Goal: Task Accomplishment & Management: Manage account settings

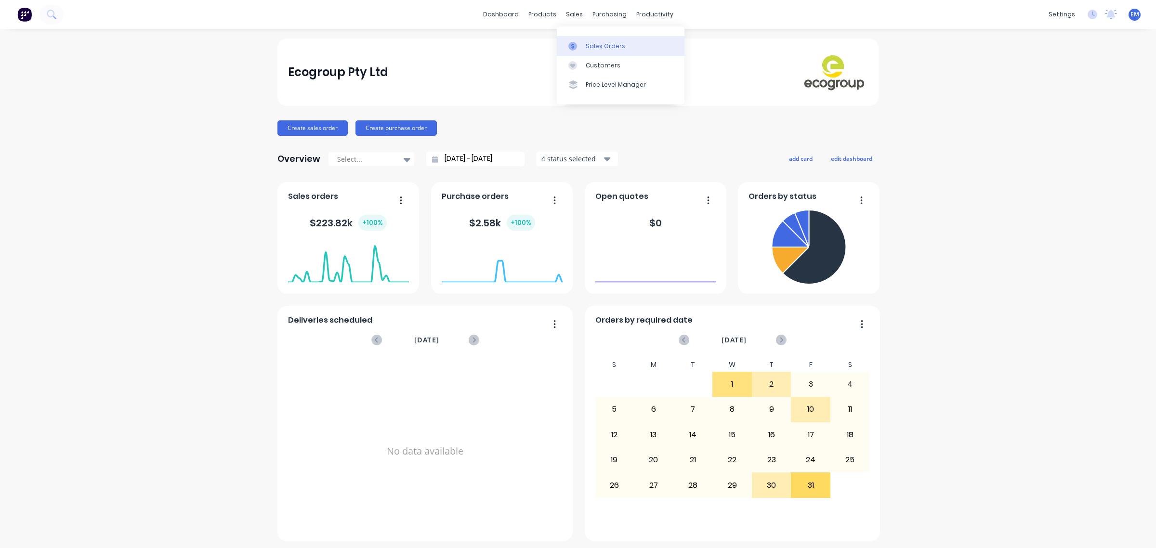
click at [586, 47] on div "Sales Orders" at bounding box center [605, 46] width 39 height 9
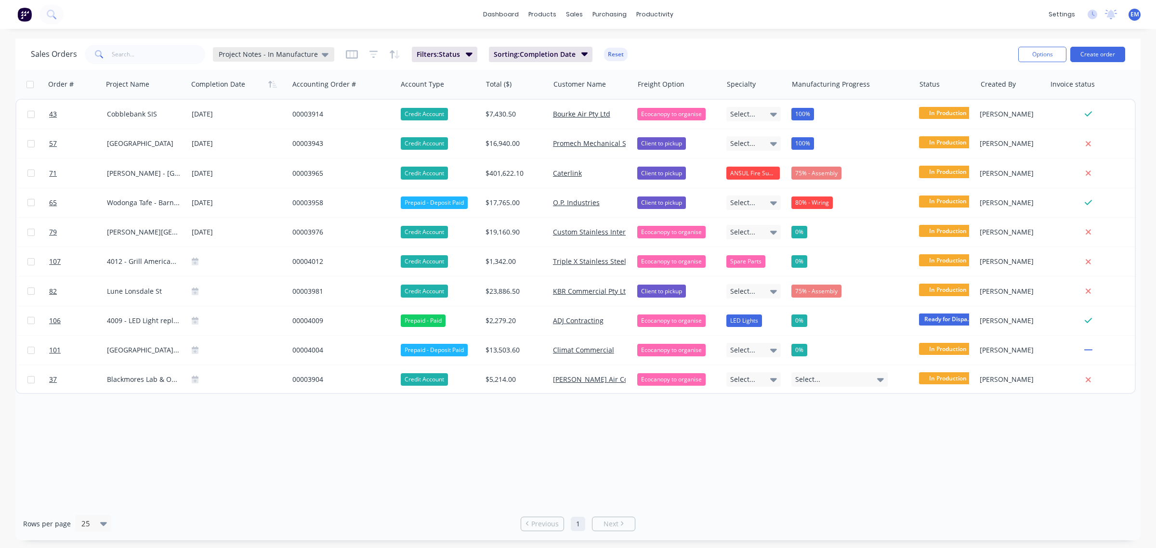
click at [309, 54] on span "Project Notes - In Manufacture" at bounding box center [268, 54] width 99 height 10
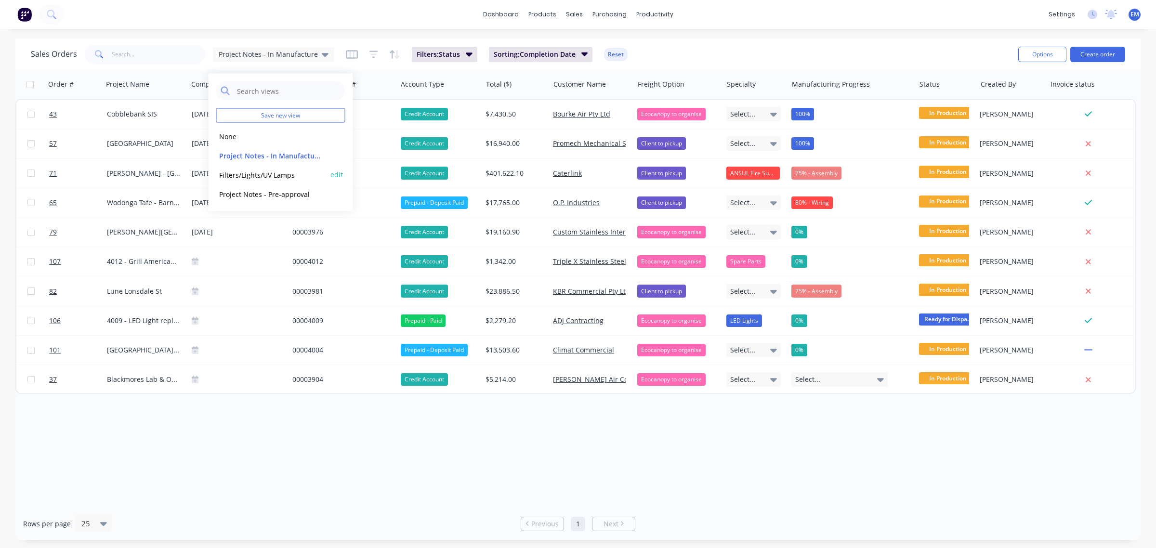
click at [281, 174] on button "Filters/Lights/UV Lamps" at bounding box center [271, 174] width 110 height 11
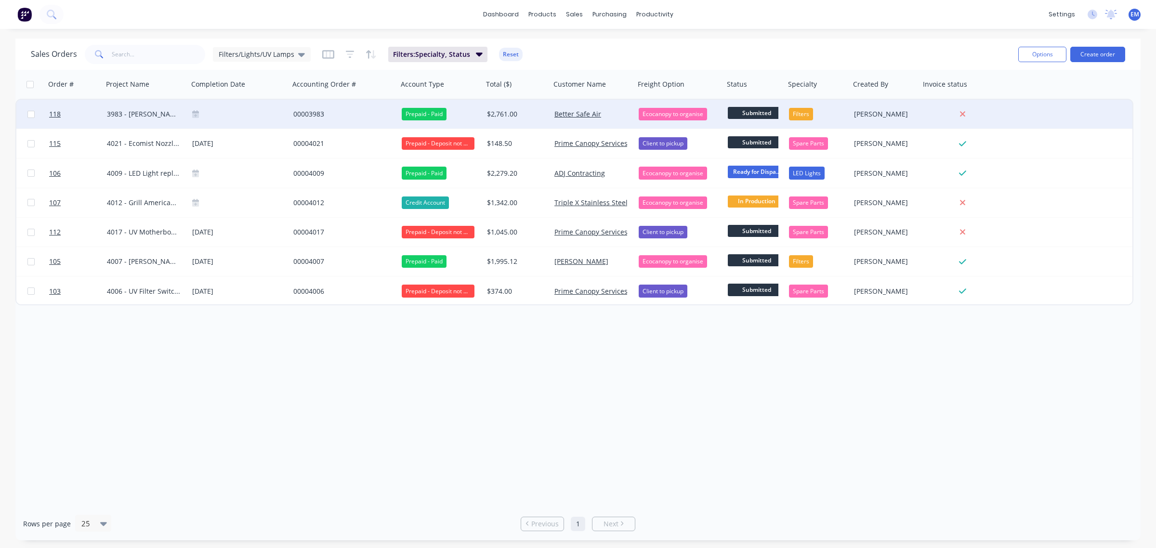
click at [311, 111] on div "00003983" at bounding box center [341, 114] width 96 height 10
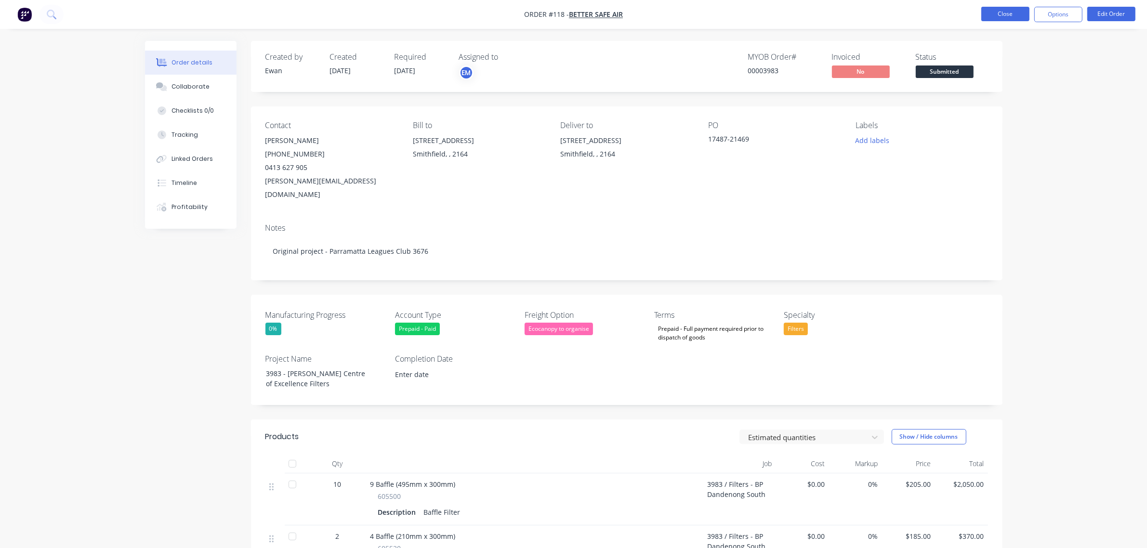
click at [1004, 10] on button "Close" at bounding box center [1005, 14] width 48 height 14
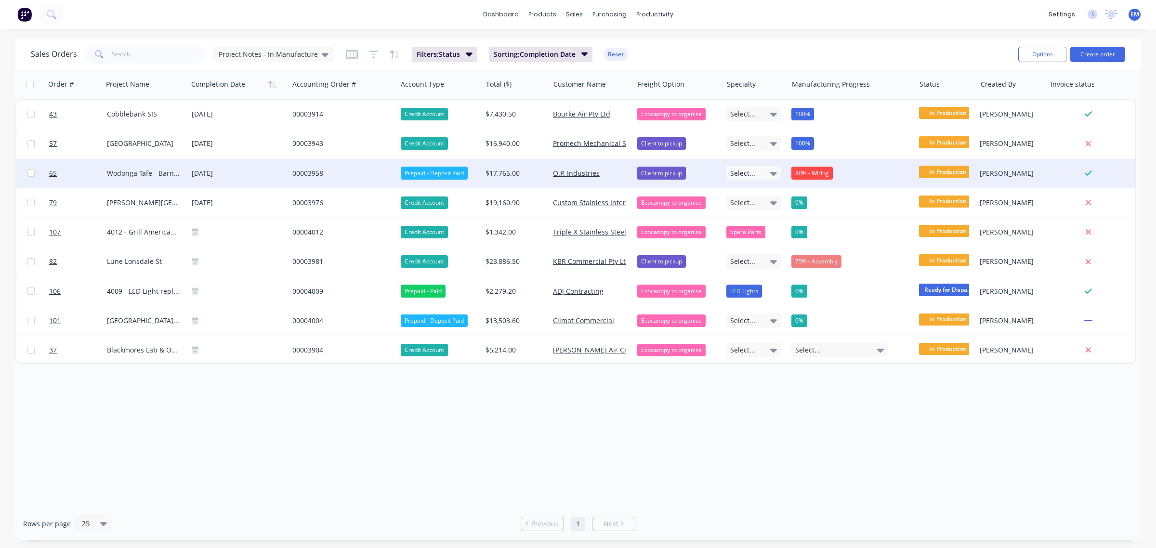
click at [429, 172] on div "Prepaid - Deposit Paid" at bounding box center [434, 173] width 67 height 13
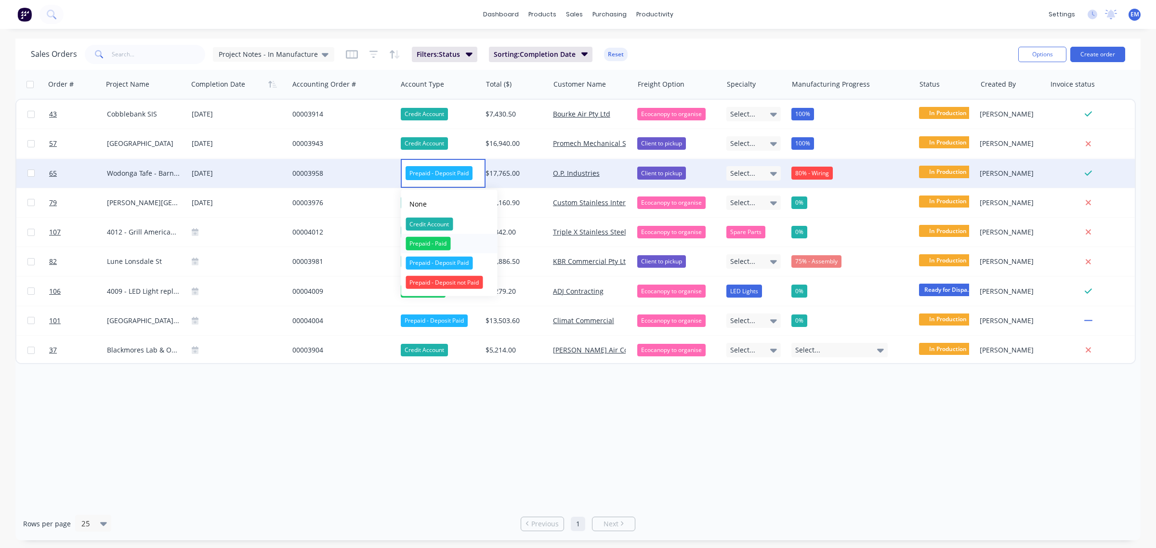
click at [443, 241] on div "Prepaid - Paid" at bounding box center [428, 243] width 45 height 13
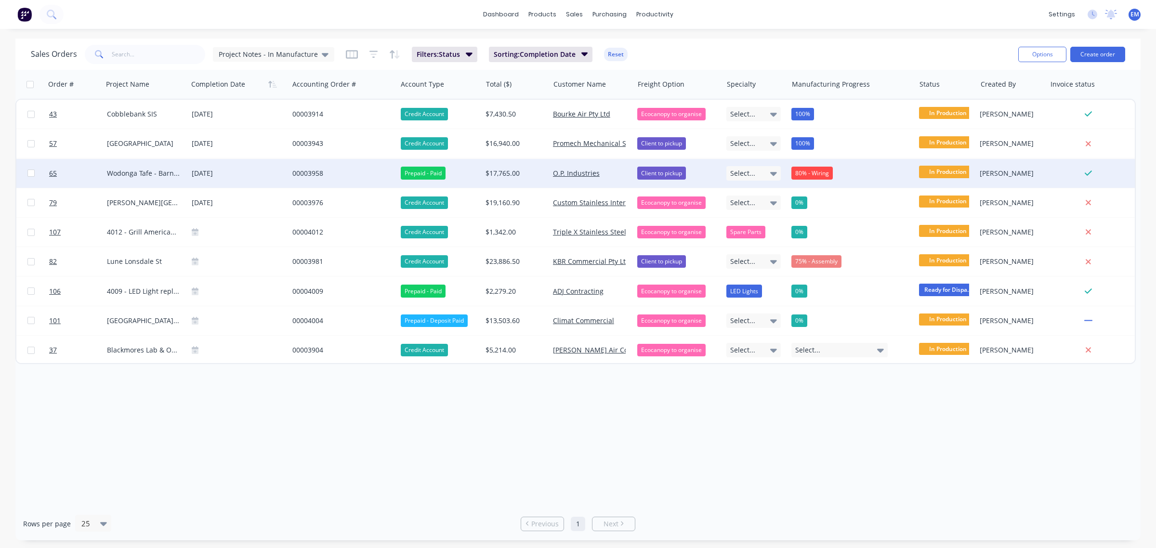
click at [316, 175] on div "00003958" at bounding box center [340, 174] width 96 height 10
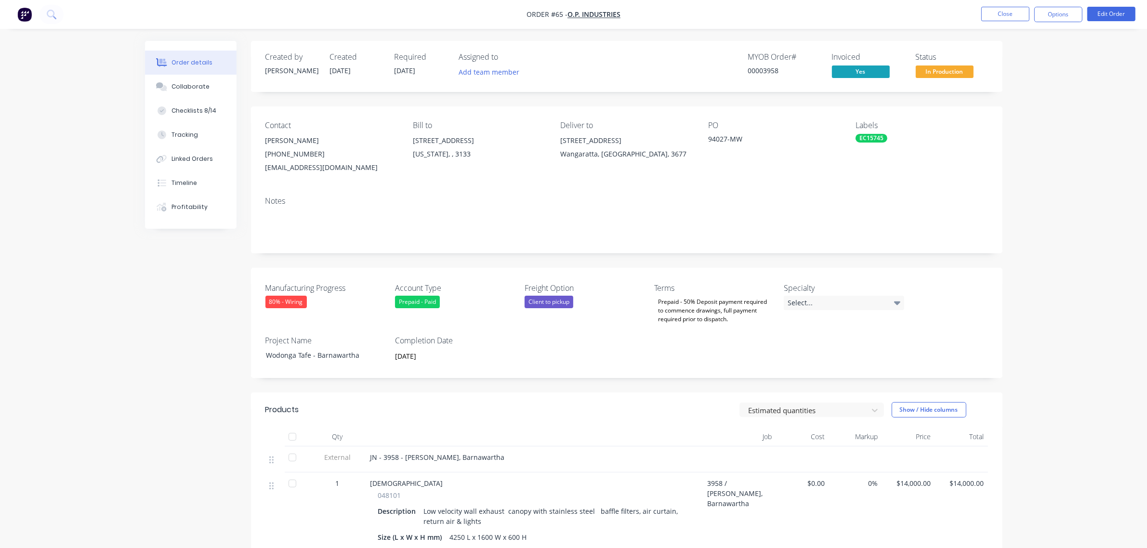
click at [300, 305] on div "80% - Wiring" at bounding box center [285, 302] width 41 height 13
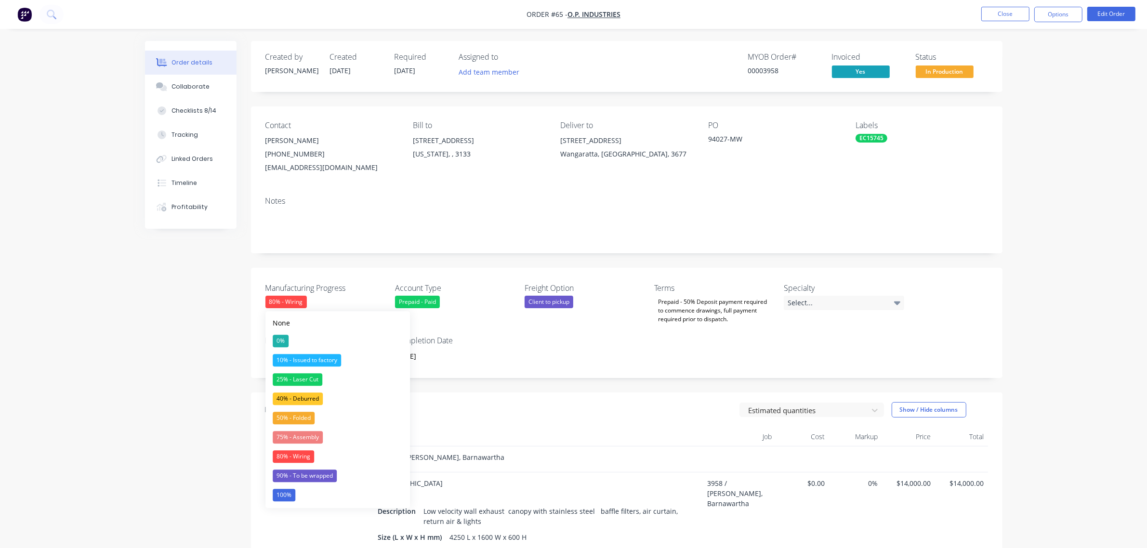
click at [307, 489] on button "100%" at bounding box center [337, 494] width 144 height 19
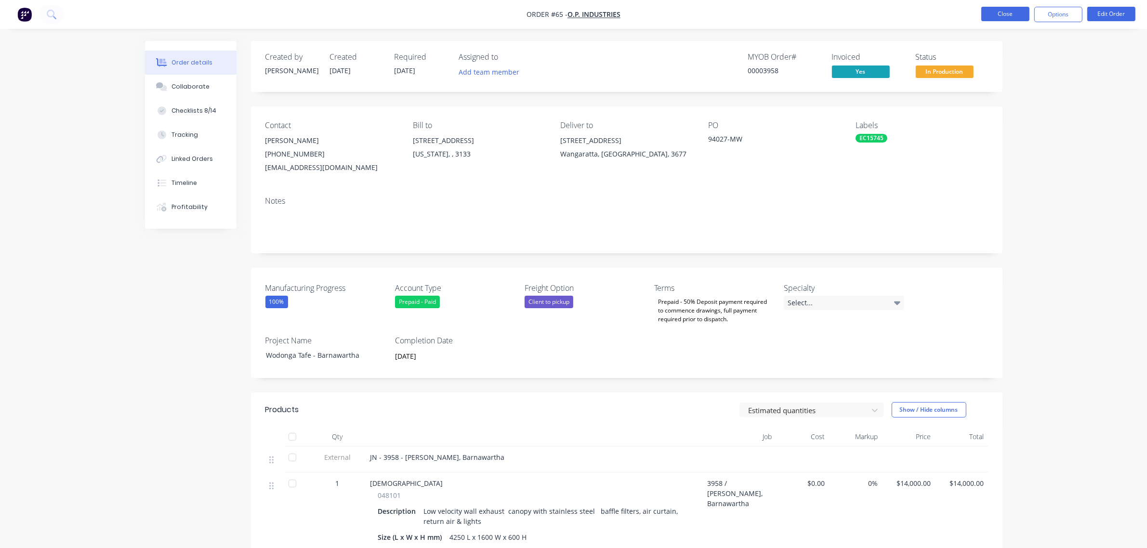
click at [1002, 15] on button "Close" at bounding box center [1005, 14] width 48 height 14
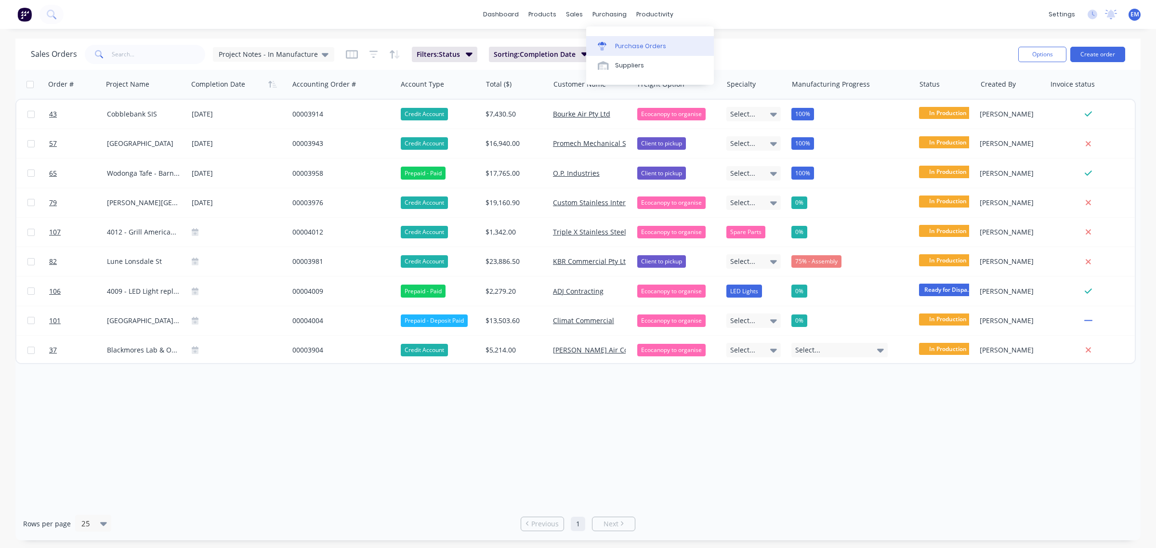
click at [628, 42] on div "Purchase Orders" at bounding box center [640, 46] width 51 height 9
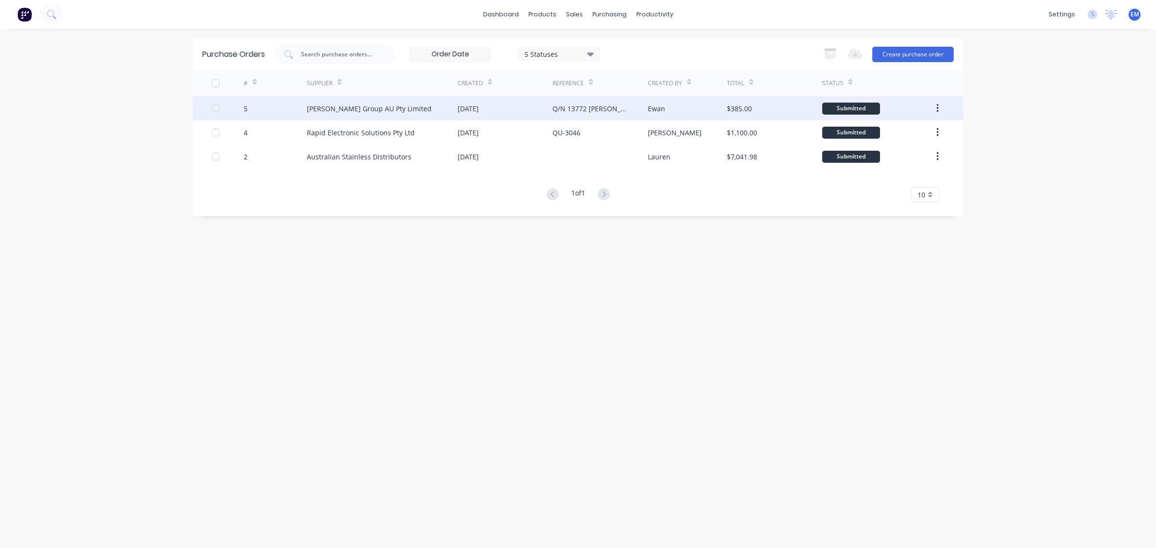
click at [470, 108] on div "[DATE]" at bounding box center [468, 109] width 21 height 10
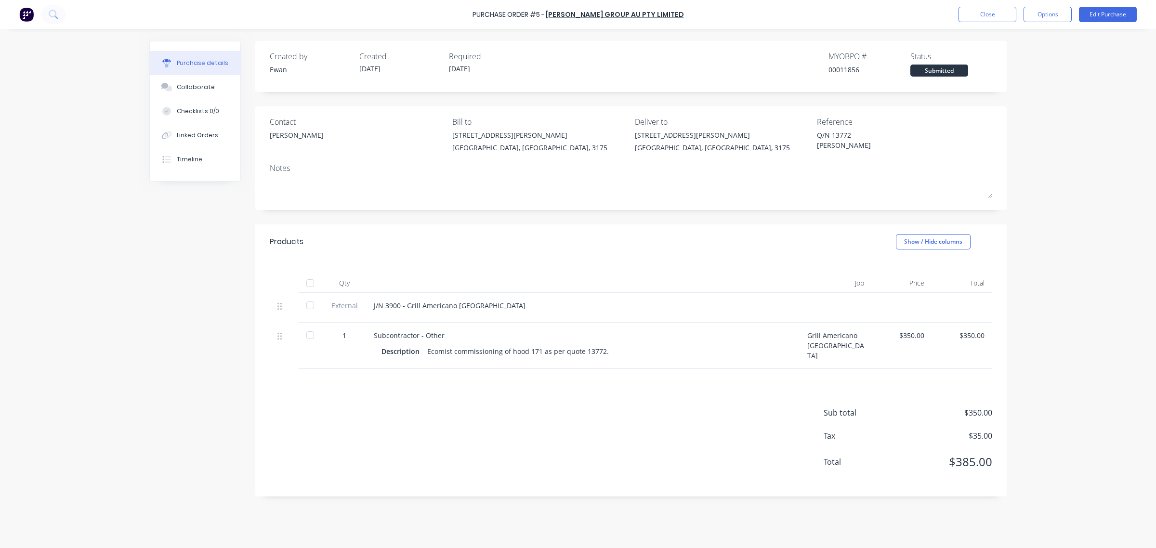
click at [276, 137] on div "[PERSON_NAME]" at bounding box center [297, 135] width 54 height 10
click at [282, 135] on div "[PERSON_NAME]" at bounding box center [297, 135] width 54 height 10
click at [987, 10] on button "Close" at bounding box center [987, 14] width 58 height 15
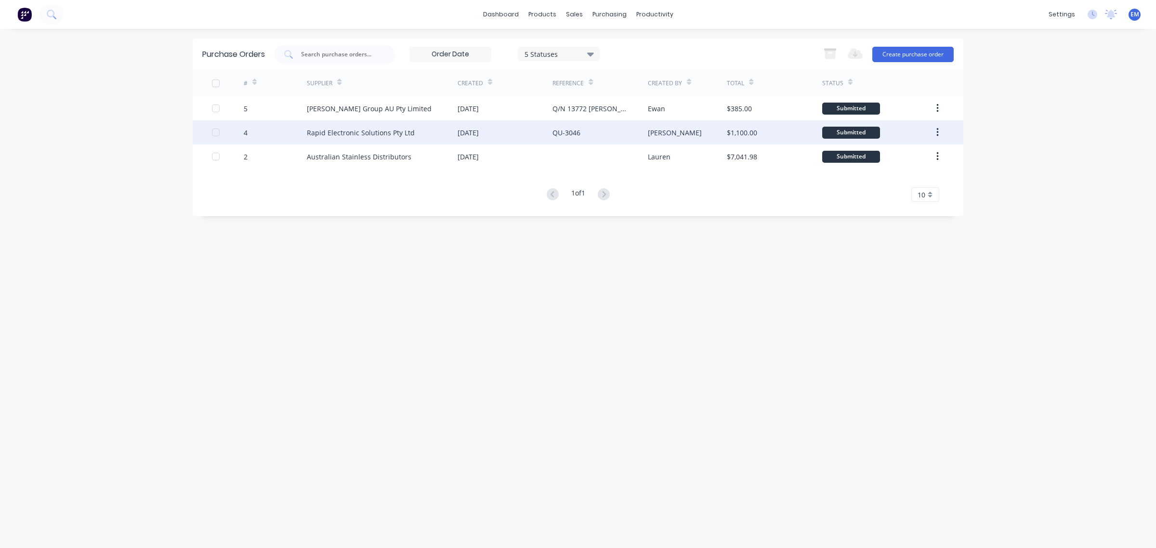
click at [466, 138] on div "[DATE]" at bounding box center [505, 132] width 95 height 24
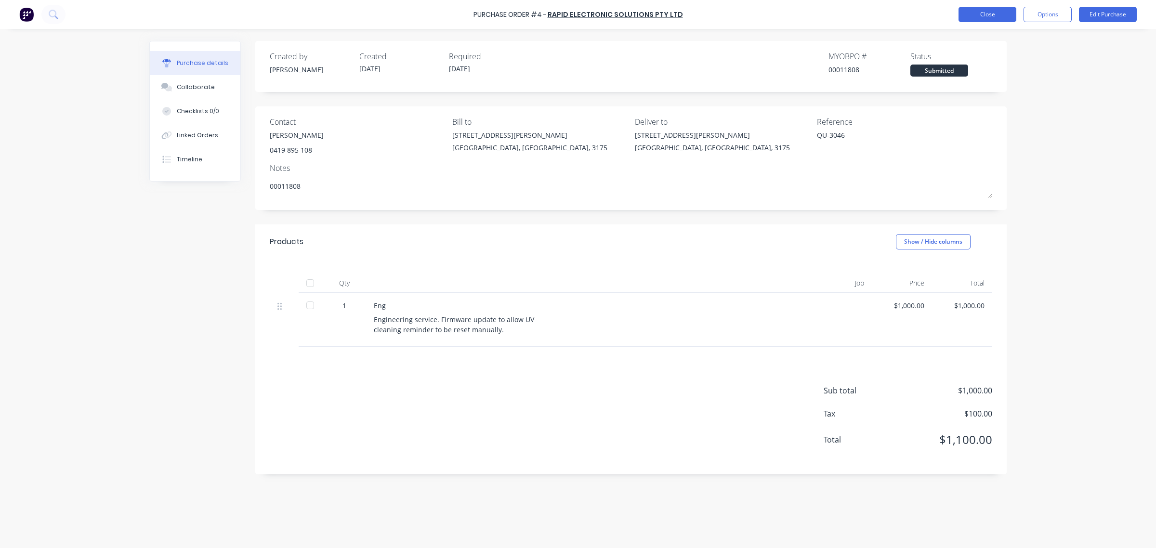
click at [989, 17] on button "Close" at bounding box center [987, 14] width 58 height 15
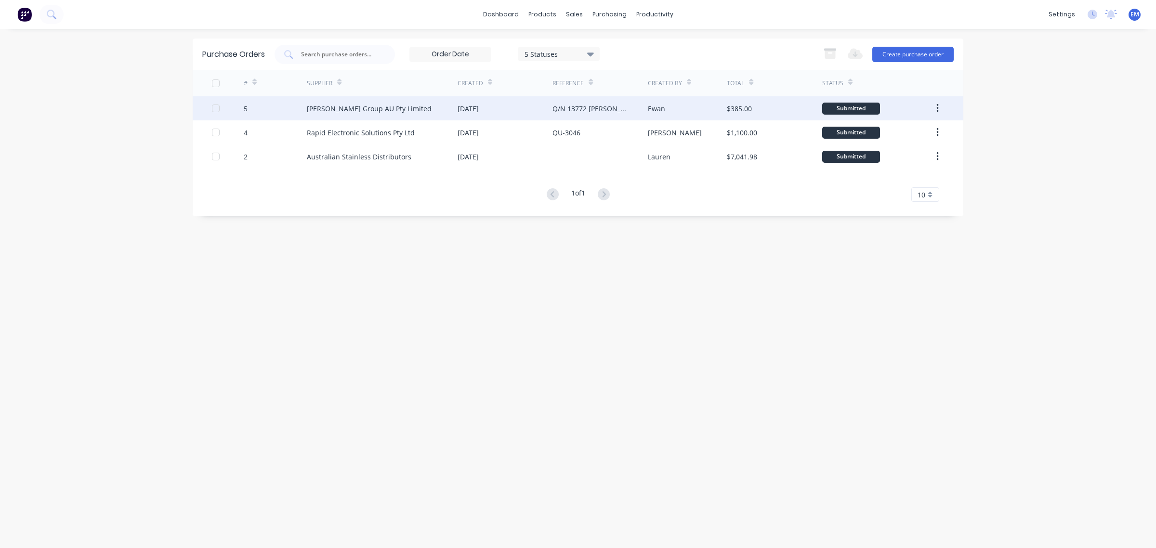
click at [478, 104] on div "[DATE]" at bounding box center [468, 109] width 21 height 10
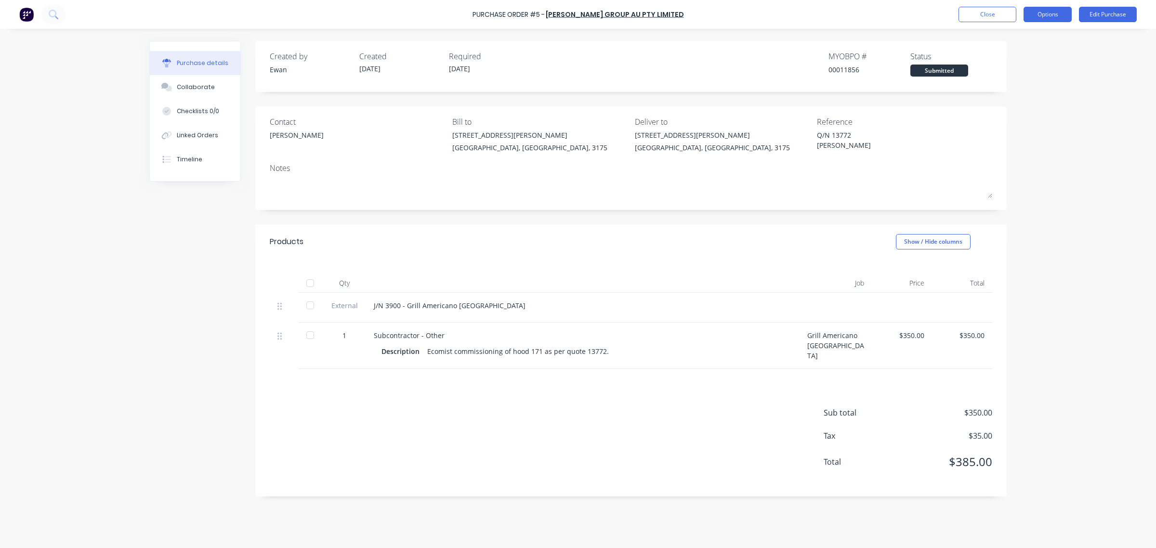
click at [1053, 16] on button "Options" at bounding box center [1047, 14] width 48 height 15
click at [1022, 46] on div "Print / Email" at bounding box center [1026, 39] width 74 height 14
click at [1058, 123] on div "Purchase Order #5 - [PERSON_NAME] Group AU Pty Limited Close Options Back With …" at bounding box center [578, 274] width 1156 height 548
click at [1125, 16] on button "Edit Purchase" at bounding box center [1108, 14] width 58 height 15
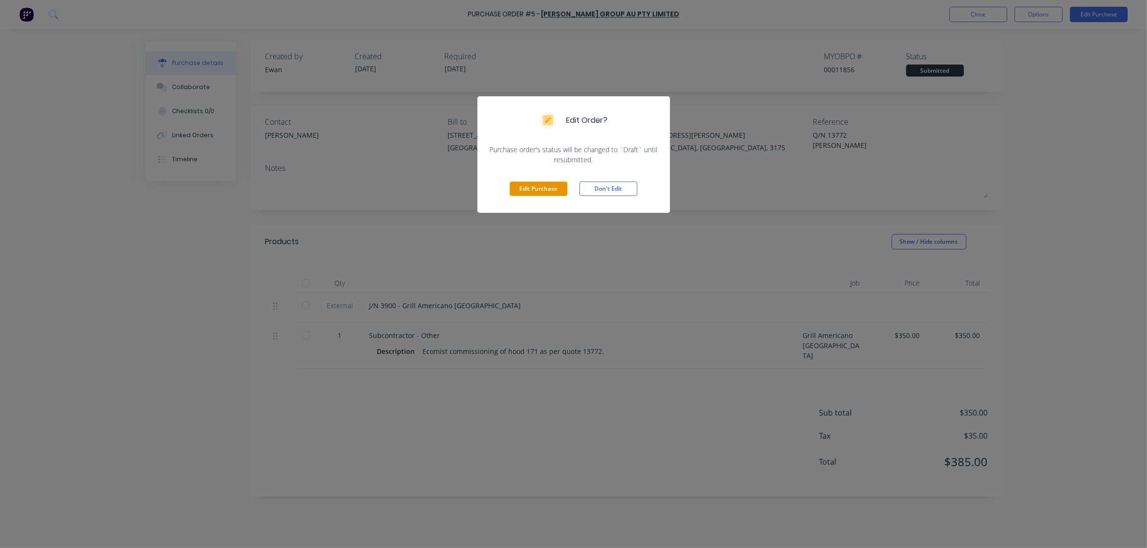
click at [530, 192] on button "Edit Purchase" at bounding box center [539, 189] width 58 height 14
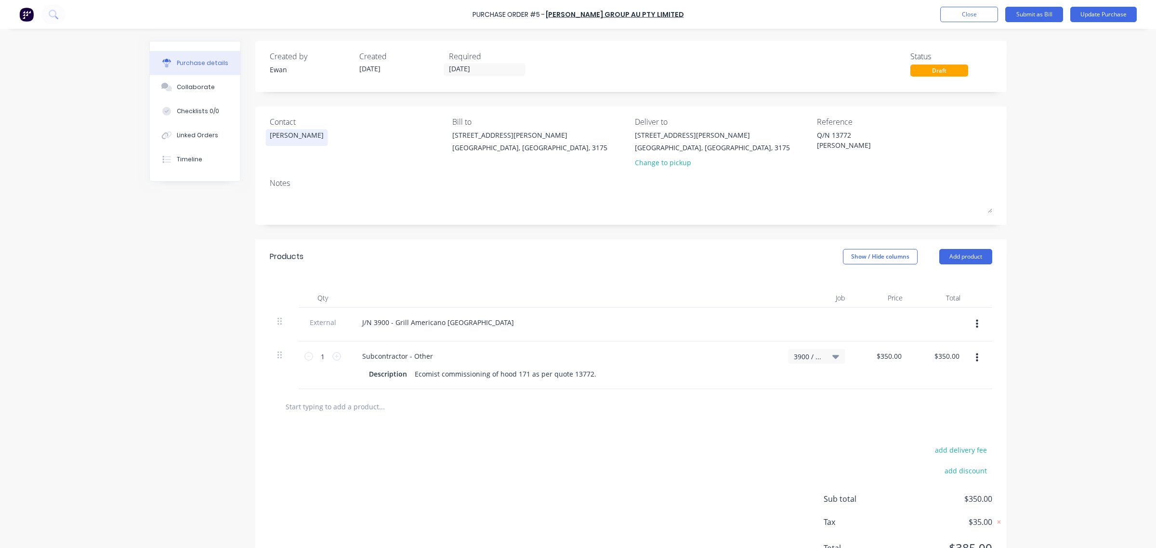
click at [280, 140] on div "[PERSON_NAME]" at bounding box center [297, 137] width 54 height 15
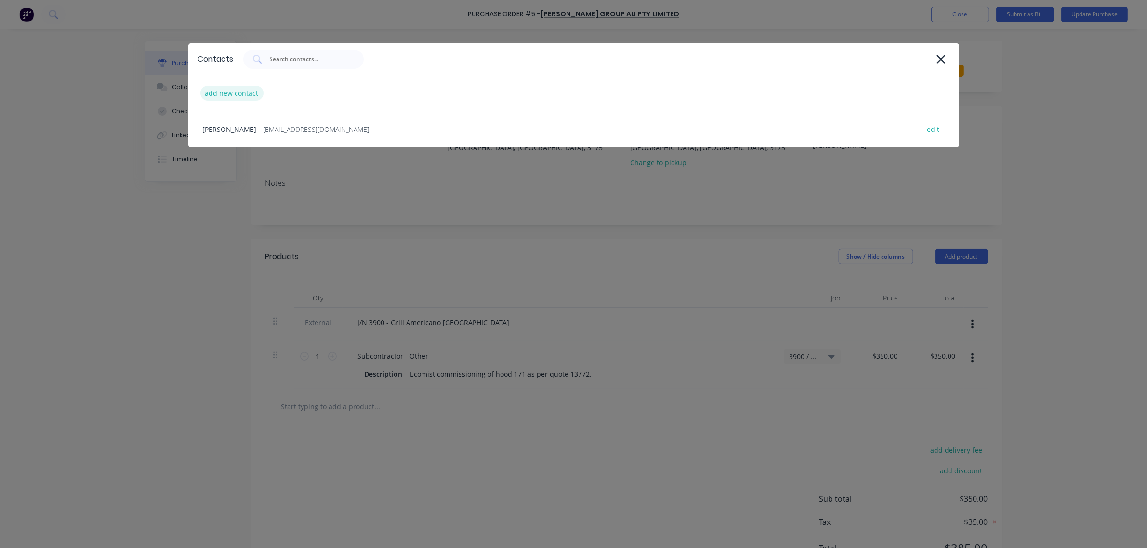
type textarea "x"
click at [247, 94] on div "add new contact" at bounding box center [231, 93] width 63 height 15
select select "AU"
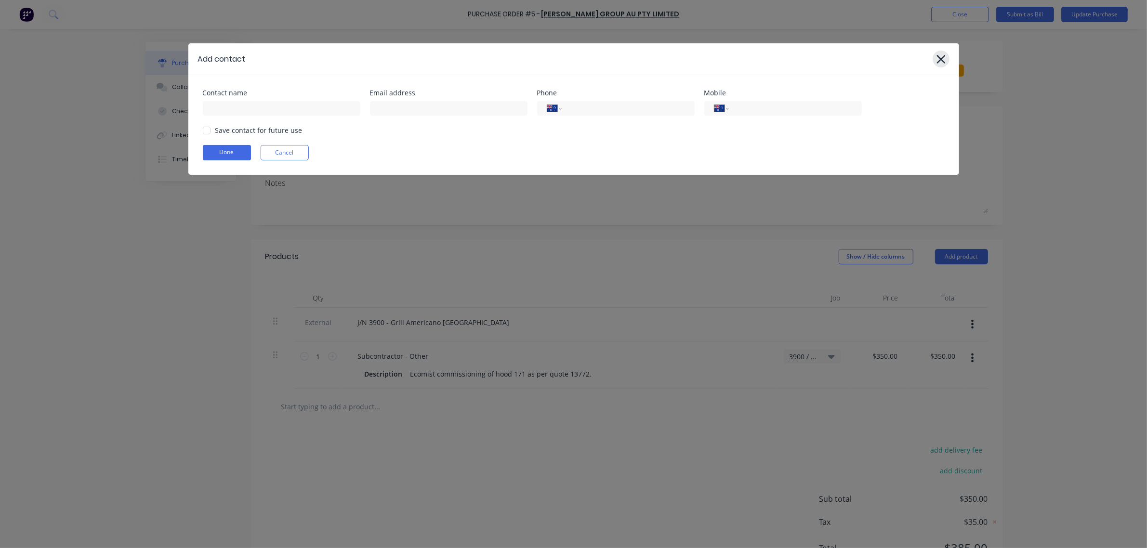
click at [944, 61] on icon at bounding box center [941, 58] width 10 height 13
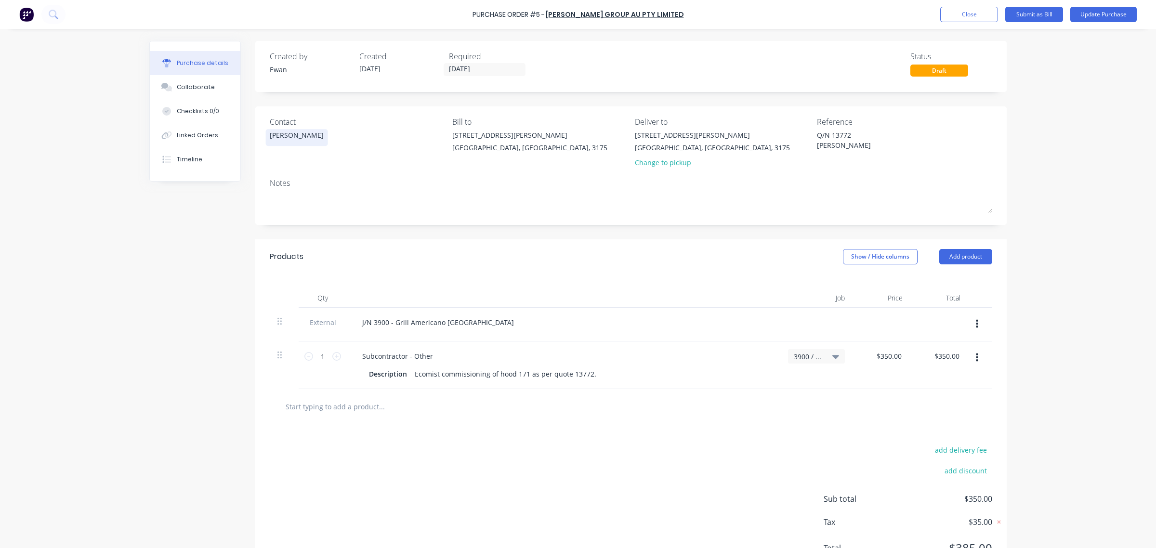
click at [277, 137] on div "[PERSON_NAME]" at bounding box center [297, 135] width 54 height 10
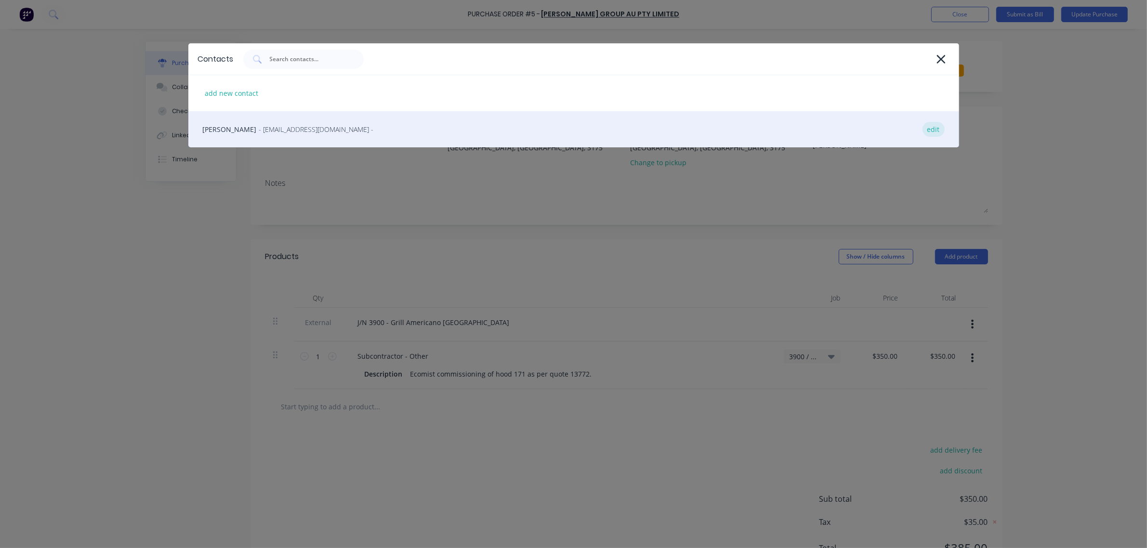
type textarea "x"
click at [932, 130] on div "edit" at bounding box center [933, 129] width 22 height 15
select select "AU"
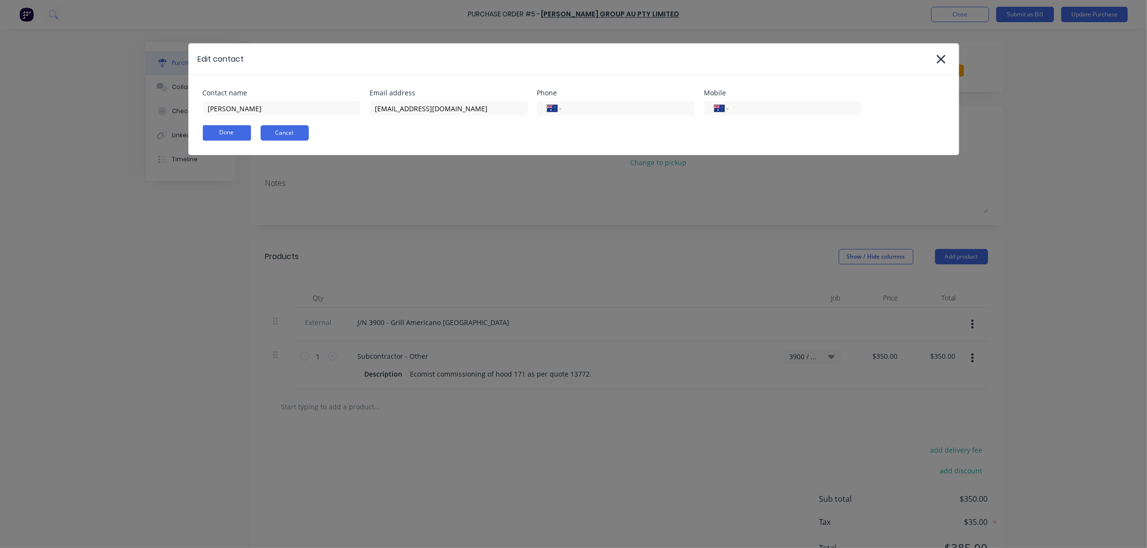
click at [290, 131] on button "Cancel" at bounding box center [285, 132] width 48 height 15
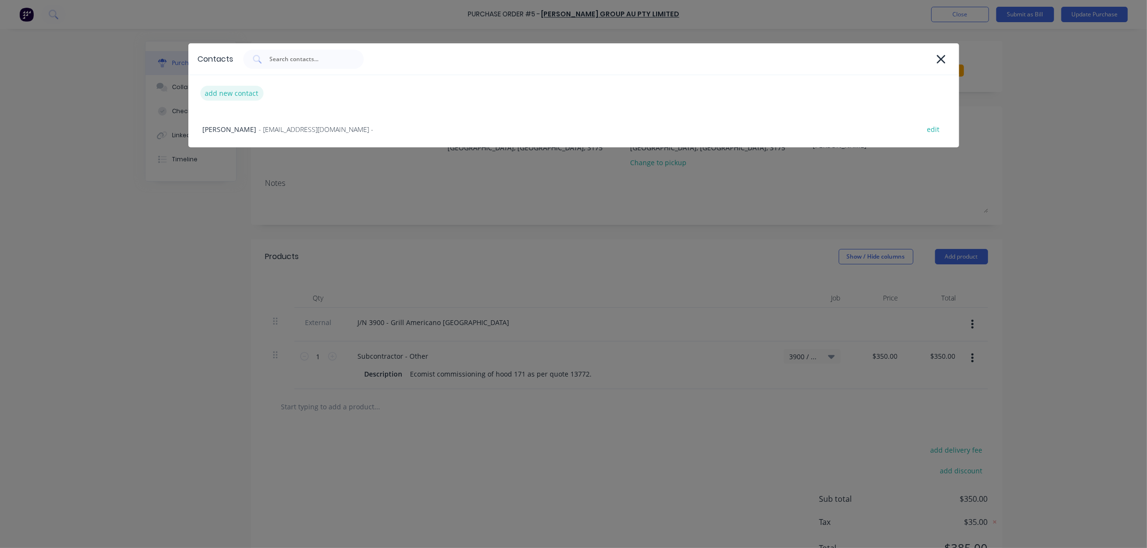
type textarea "x"
click at [253, 96] on div "add new contact" at bounding box center [231, 93] width 63 height 15
select select "AU"
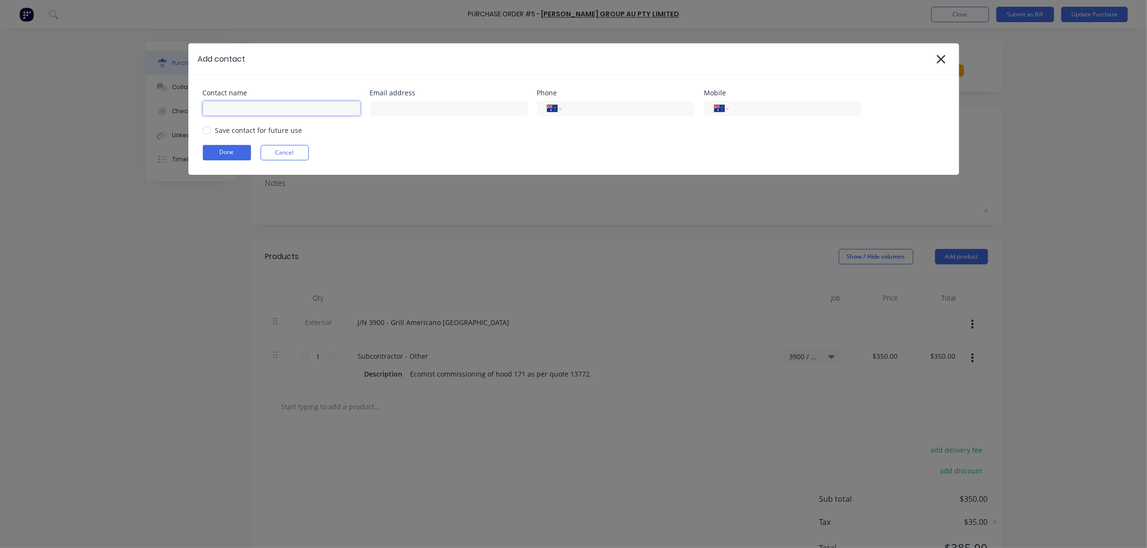
type textarea "x"
click at [265, 111] on input at bounding box center [281, 108] width 157 height 14
type input "[PERSON_NAME]"
click at [502, 109] on input at bounding box center [448, 108] width 157 height 14
type textarea "x"
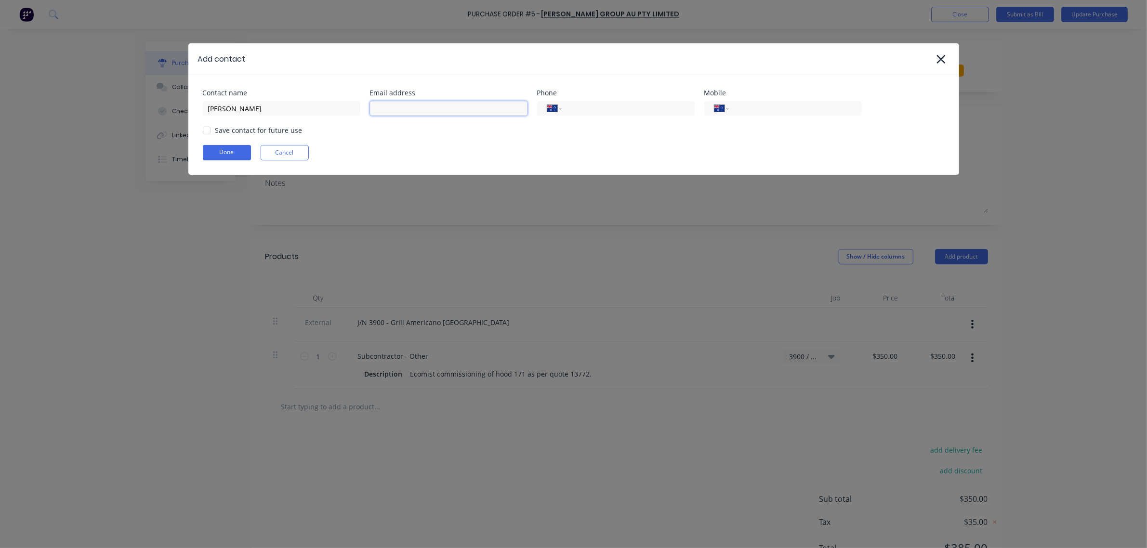
click at [420, 108] on input at bounding box center [448, 108] width 157 height 14
paste input "[EMAIL_ADDRESS][DOMAIN_NAME]"
type input "[EMAIL_ADDRESS][DOMAIN_NAME]"
type textarea "x"
click at [634, 109] on input "tel" at bounding box center [626, 108] width 116 height 11
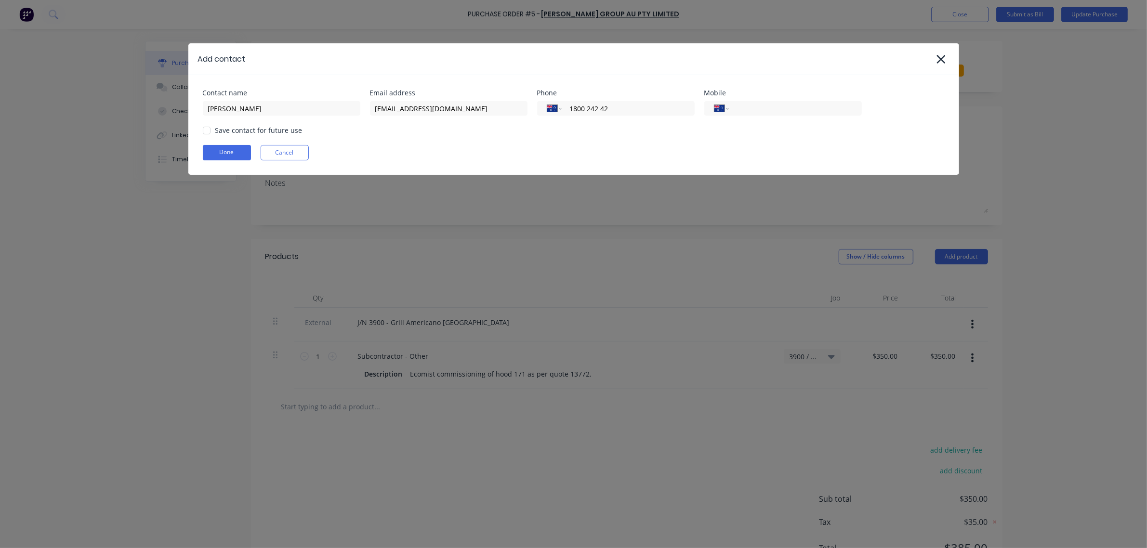
type input "1800 242 428"
type textarea "x"
click at [207, 129] on div at bounding box center [206, 130] width 19 height 19
type input "1800 242 428"
click at [218, 146] on button "Done" at bounding box center [227, 152] width 48 height 15
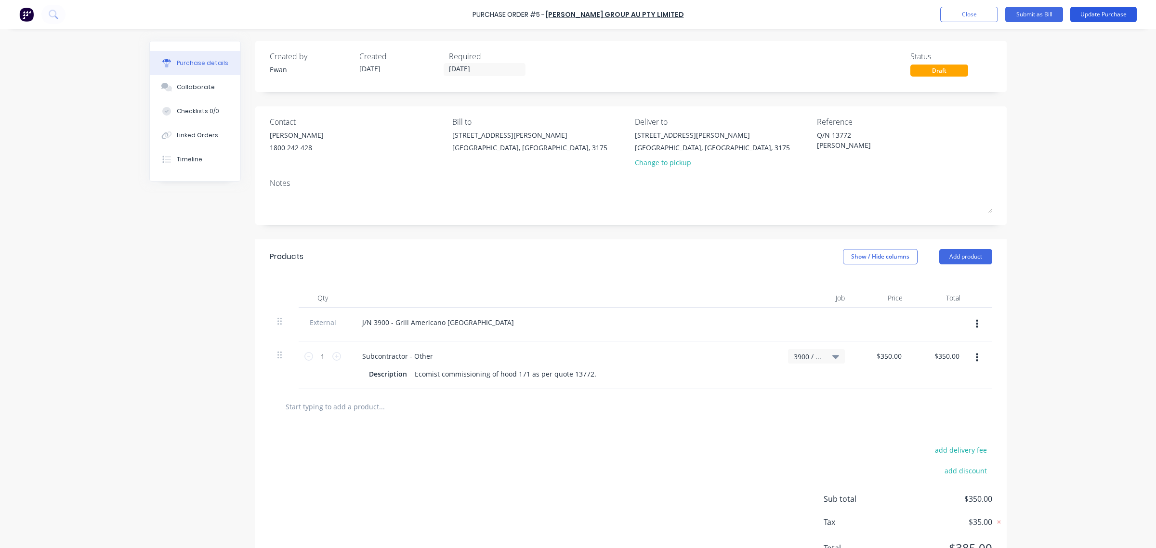
click at [1095, 13] on button "Update Purchase" at bounding box center [1103, 14] width 66 height 15
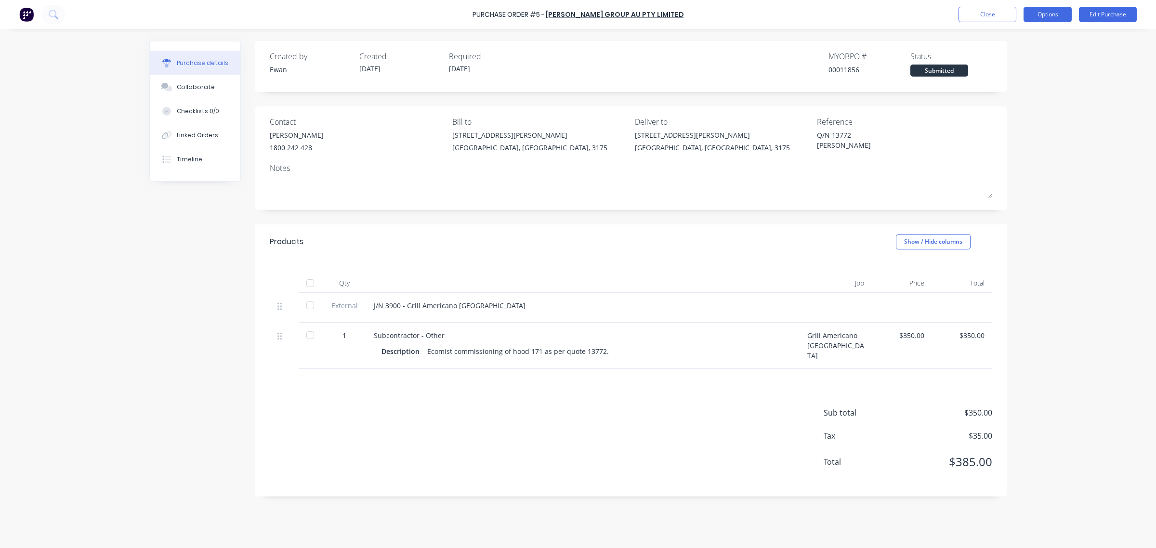
click at [1060, 18] on button "Options" at bounding box center [1047, 14] width 48 height 15
click at [1045, 60] on div "With pricing" at bounding box center [1026, 59] width 74 height 14
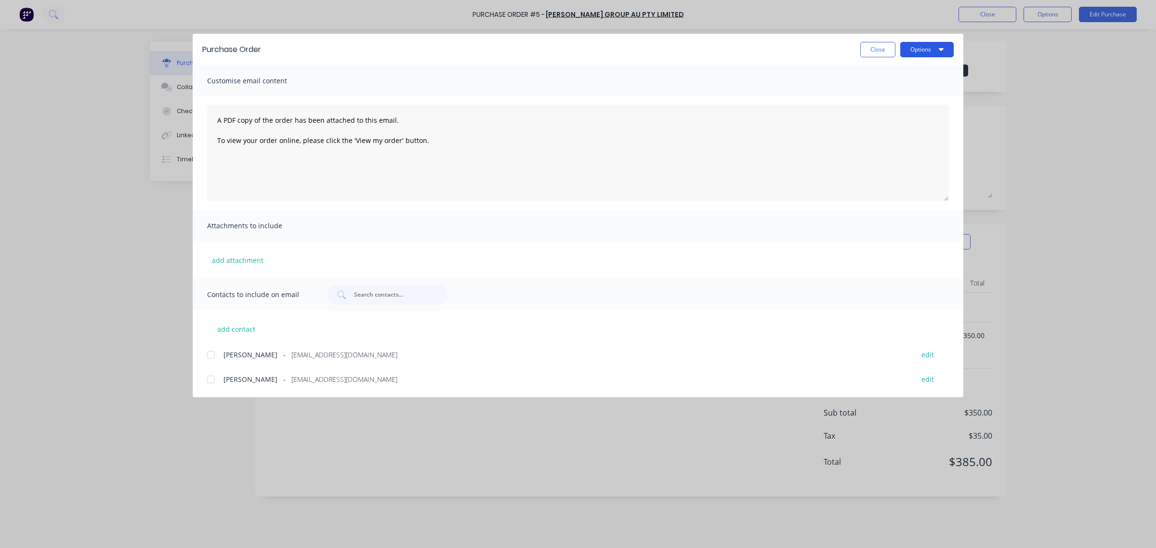
click at [930, 50] on button "Options" at bounding box center [926, 49] width 53 height 15
click at [905, 79] on div "Preview" at bounding box center [908, 74] width 74 height 14
click at [883, 46] on button "Close" at bounding box center [877, 49] width 35 height 15
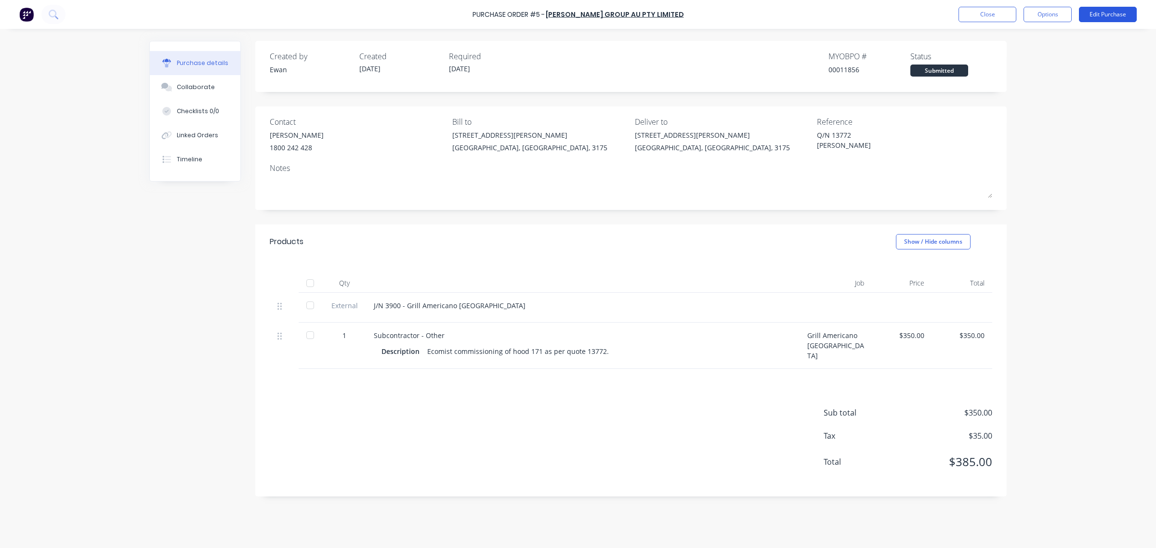
click at [1091, 15] on button "Edit Purchase" at bounding box center [1108, 14] width 58 height 15
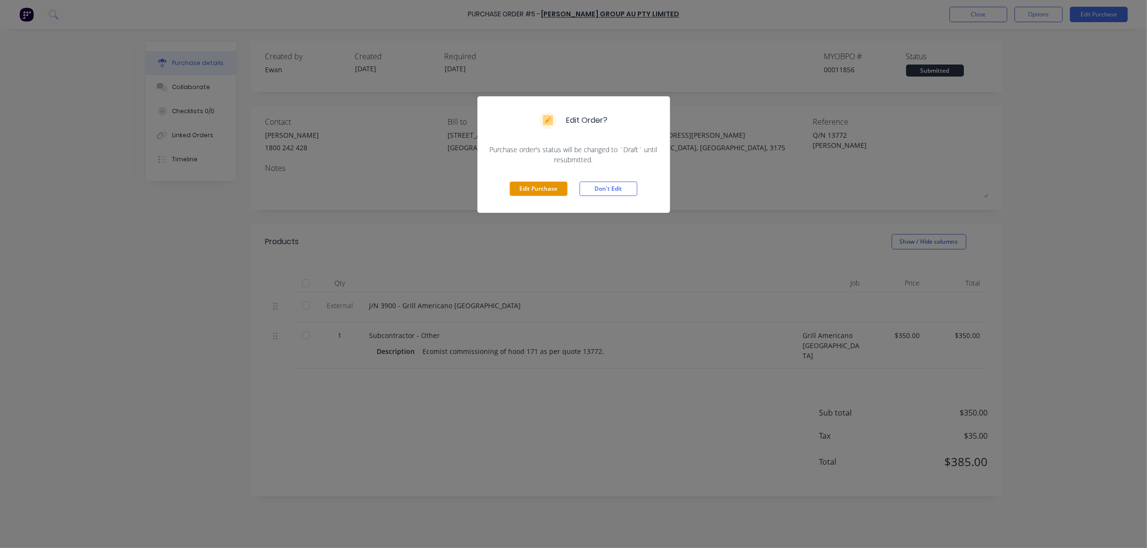
click at [548, 183] on button "Edit Purchase" at bounding box center [539, 189] width 58 height 14
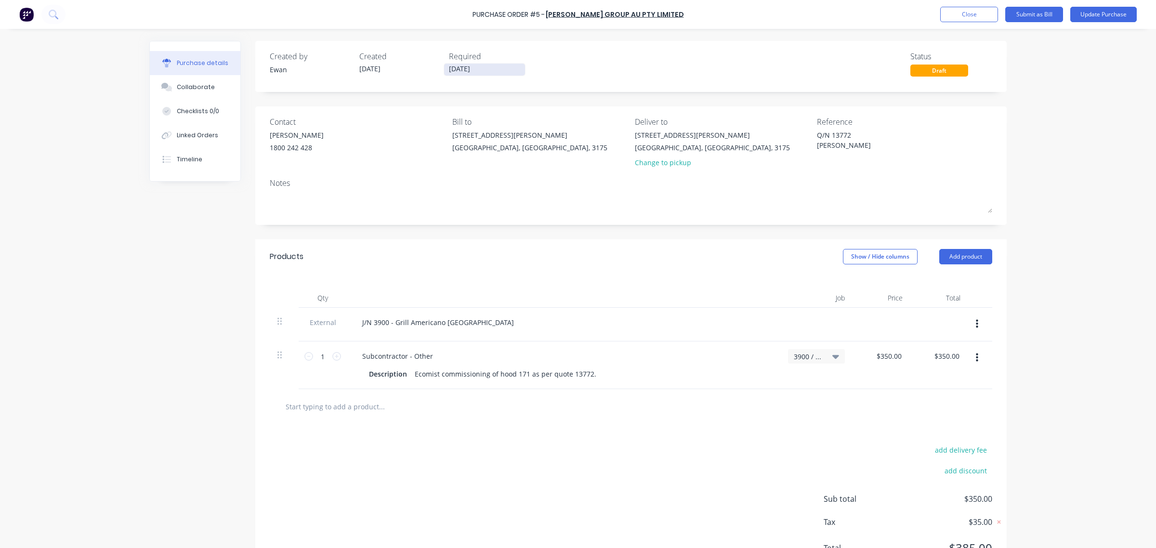
click at [473, 68] on input "[DATE]" at bounding box center [484, 70] width 81 height 12
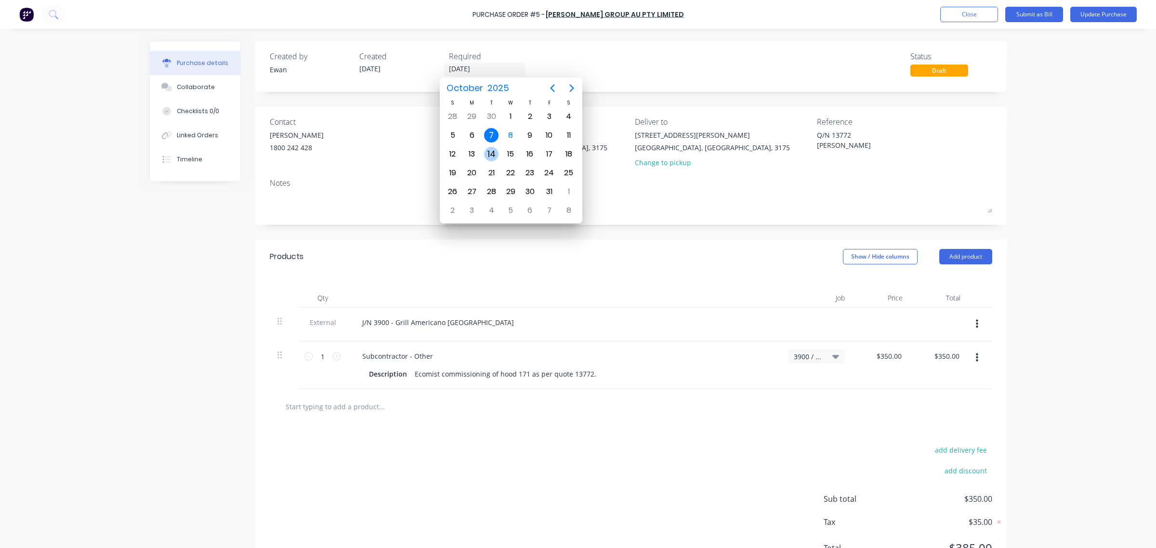
click at [492, 150] on div "14" at bounding box center [491, 154] width 14 height 14
type textarea "x"
type input "[DATE]"
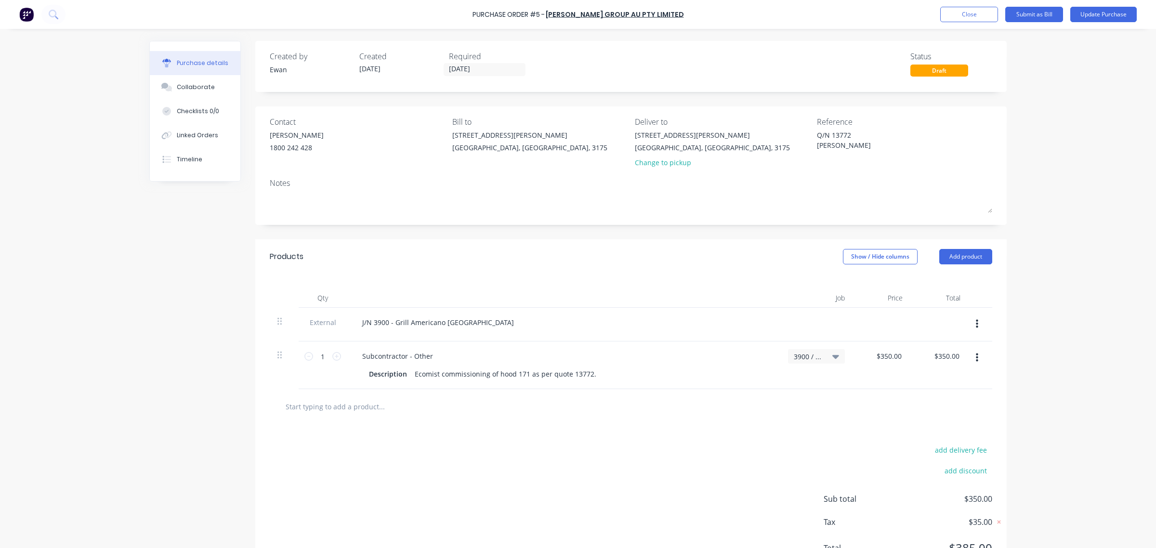
click at [680, 94] on div "Created by [PERSON_NAME] Created [DATE] Required [DATE] Status Draft Contact [P…" at bounding box center [630, 312] width 751 height 542
click at [1105, 13] on button "Update Purchase" at bounding box center [1103, 14] width 66 height 15
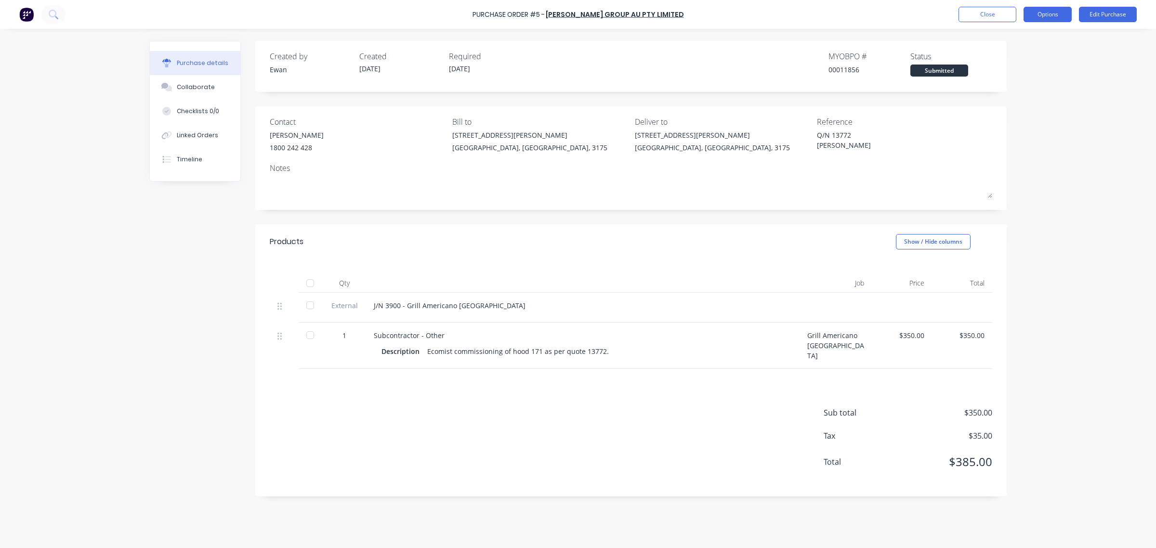
click at [1056, 14] on button "Options" at bounding box center [1047, 14] width 48 height 15
click at [1035, 43] on div "Print / Email" at bounding box center [1026, 39] width 74 height 14
click at [1004, 55] on div "With pricing" at bounding box center [1026, 59] width 74 height 14
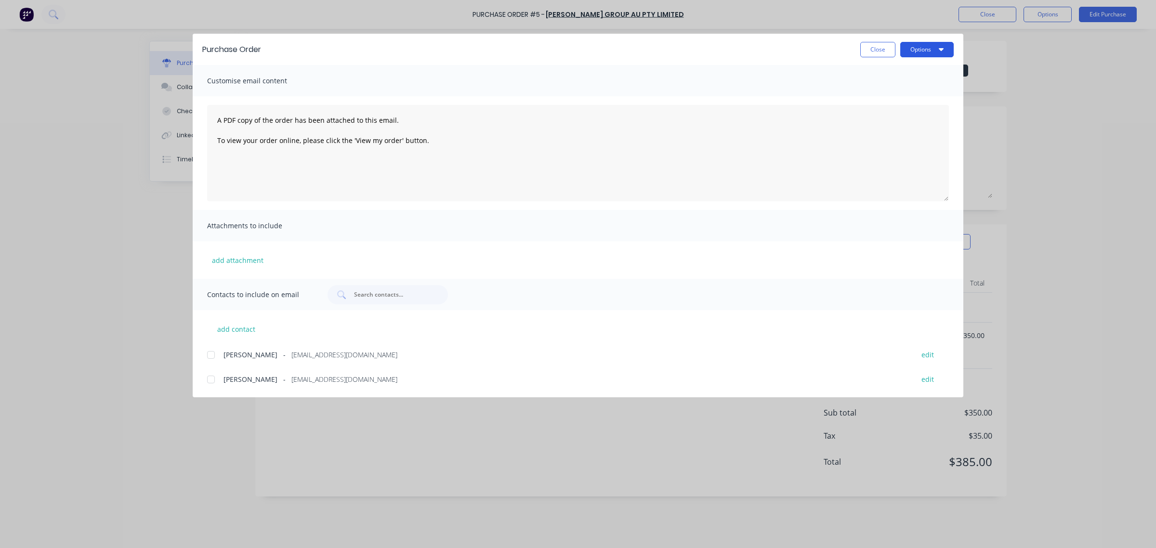
click at [919, 47] on button "Options" at bounding box center [926, 49] width 53 height 15
click at [902, 97] on div "Print" at bounding box center [908, 93] width 74 height 14
click at [883, 47] on button "Close" at bounding box center [877, 49] width 35 height 15
type textarea "x"
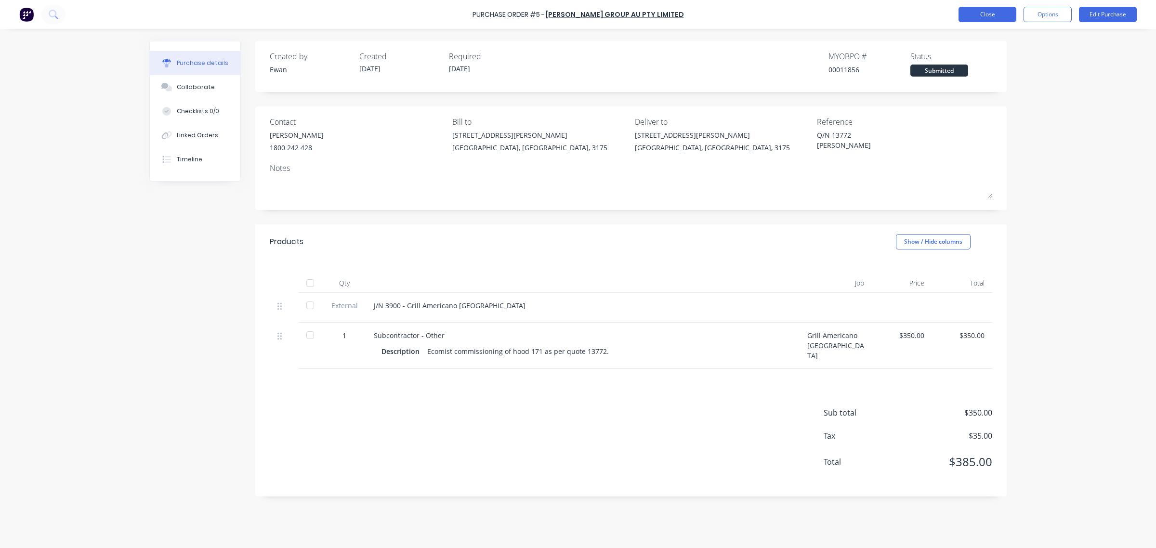
click at [966, 11] on button "Close" at bounding box center [987, 14] width 58 height 15
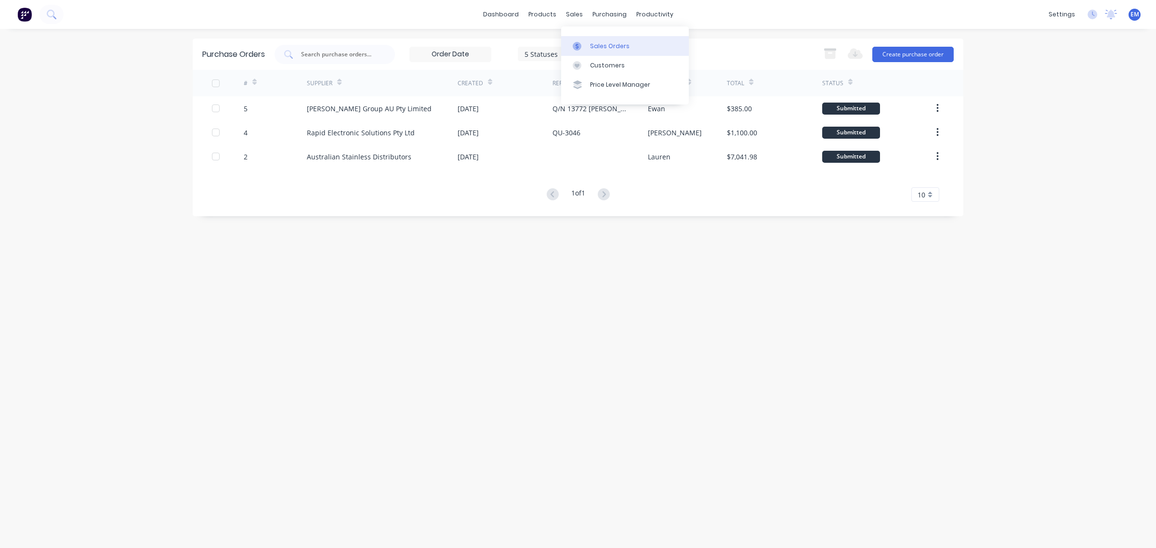
click at [583, 42] on div at bounding box center [580, 46] width 14 height 9
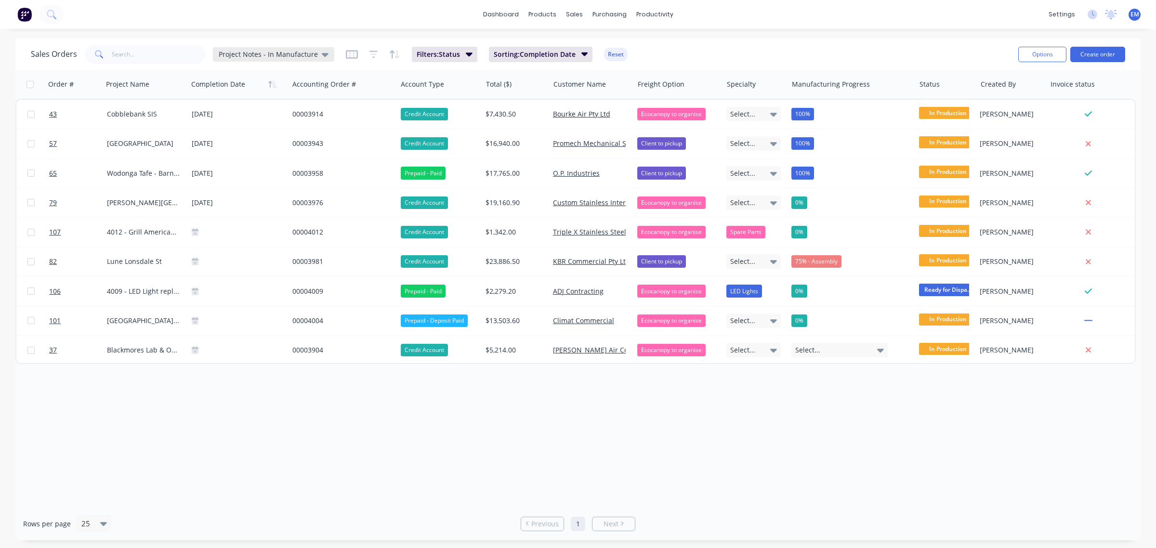
click at [299, 57] on span "Project Notes - In Manufacture" at bounding box center [268, 54] width 99 height 10
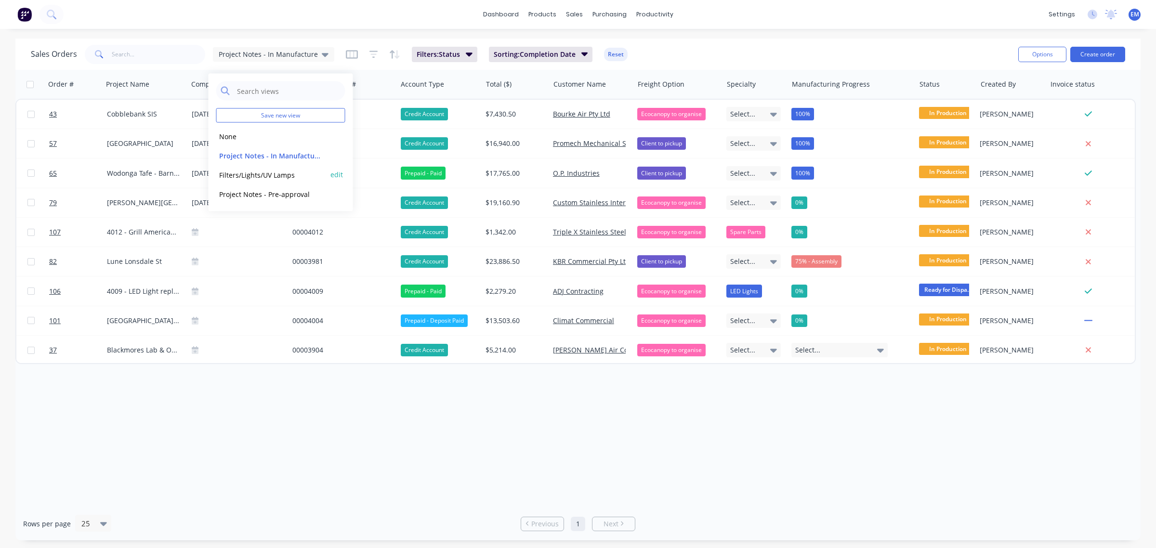
click at [282, 175] on button "Filters/Lights/UV Lamps" at bounding box center [271, 174] width 110 height 11
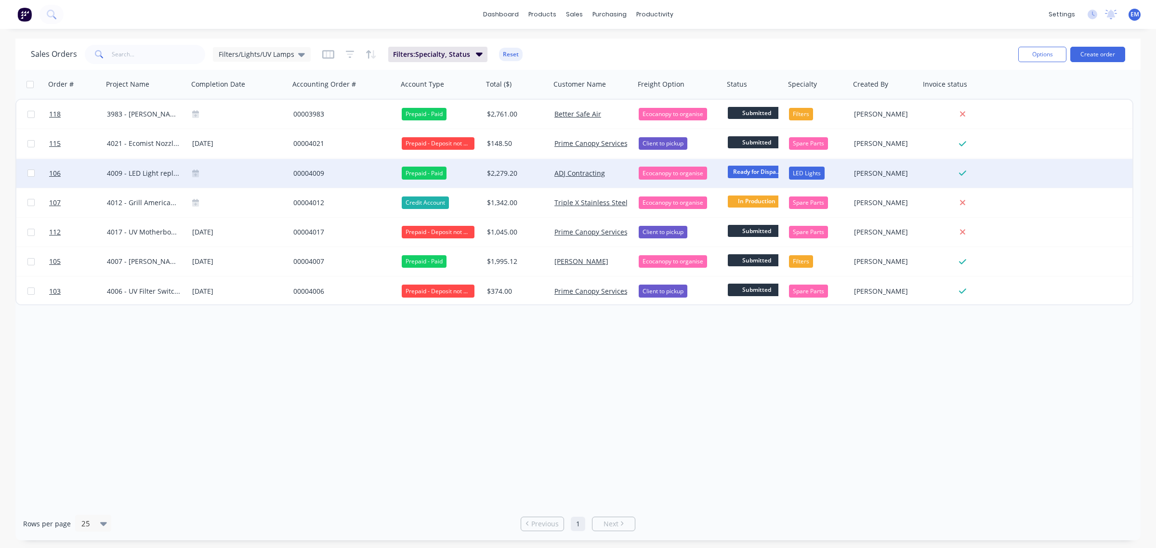
click at [764, 173] on span "Ready for Dispa..." at bounding box center [757, 172] width 58 height 12
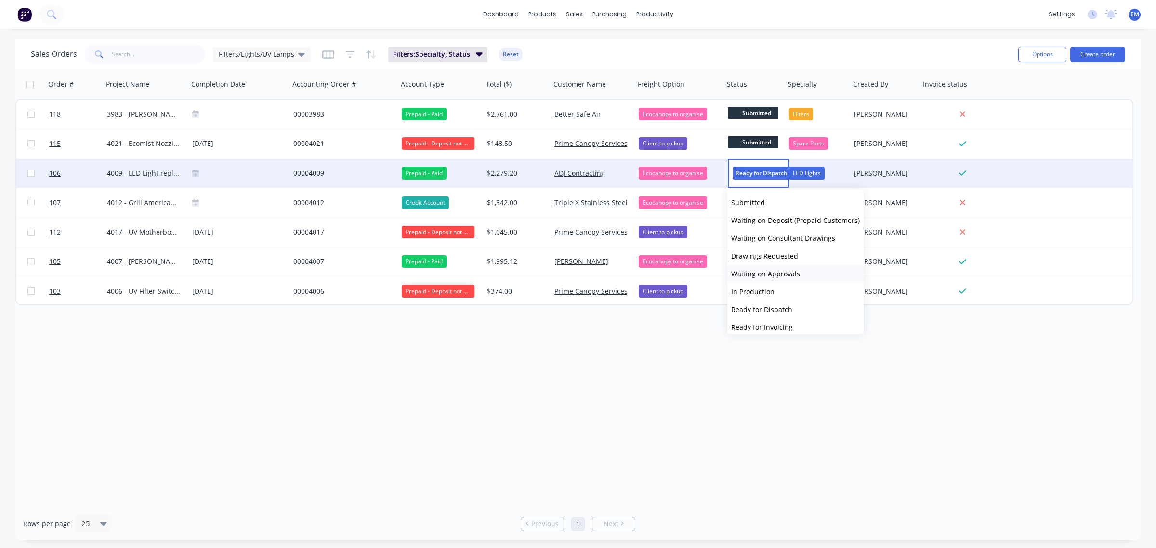
scroll to position [59, 0]
click at [766, 303] on button "Delivered" at bounding box center [795, 304] width 136 height 18
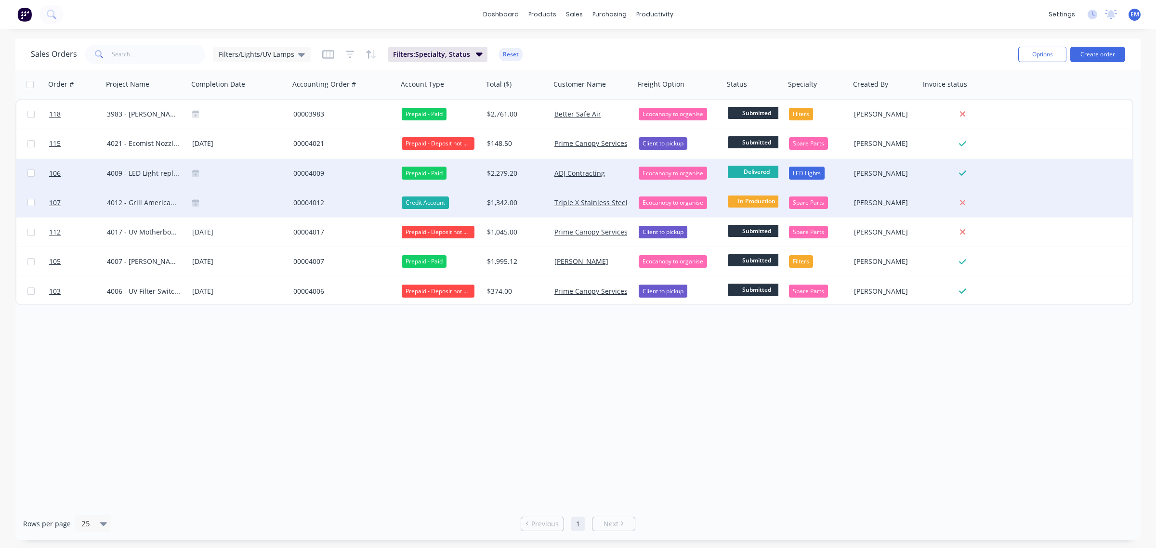
click at [745, 201] on span "In Production" at bounding box center [757, 202] width 58 height 12
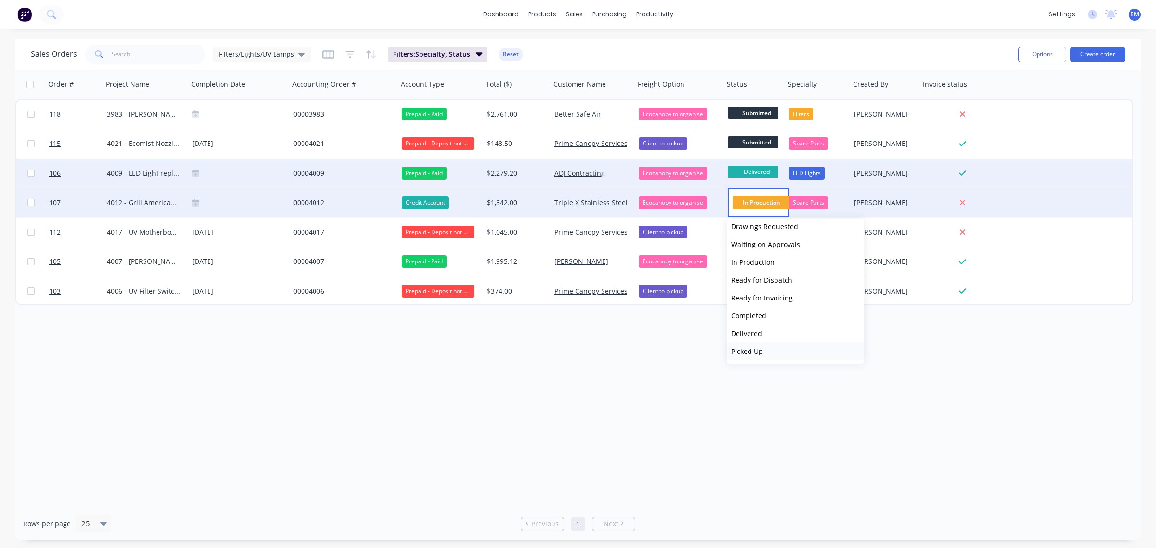
click at [779, 346] on button "Picked Up" at bounding box center [795, 351] width 136 height 18
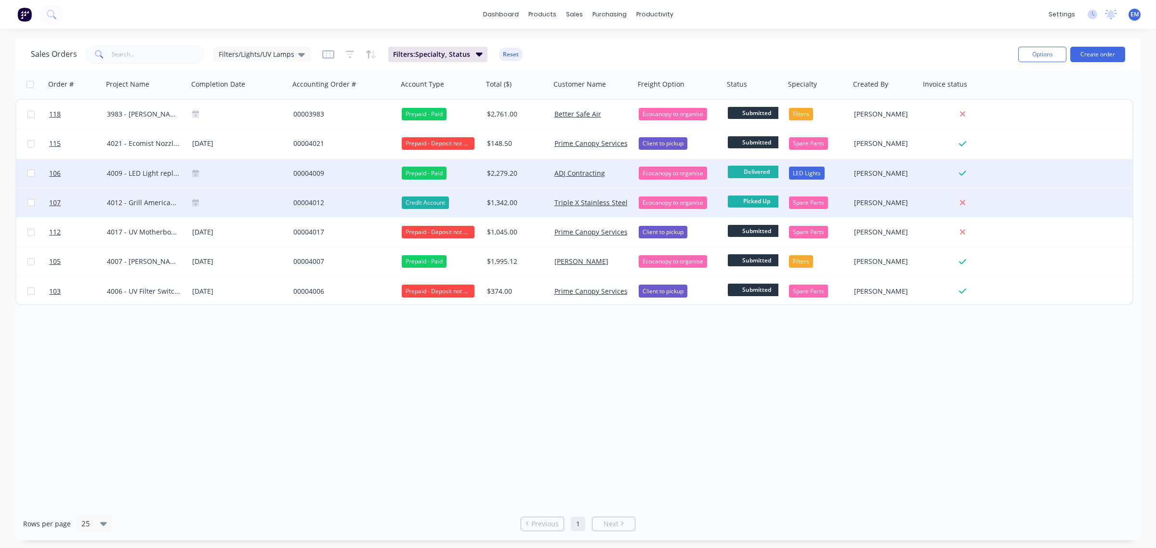
click at [315, 201] on div "00004012" at bounding box center [341, 203] width 96 height 10
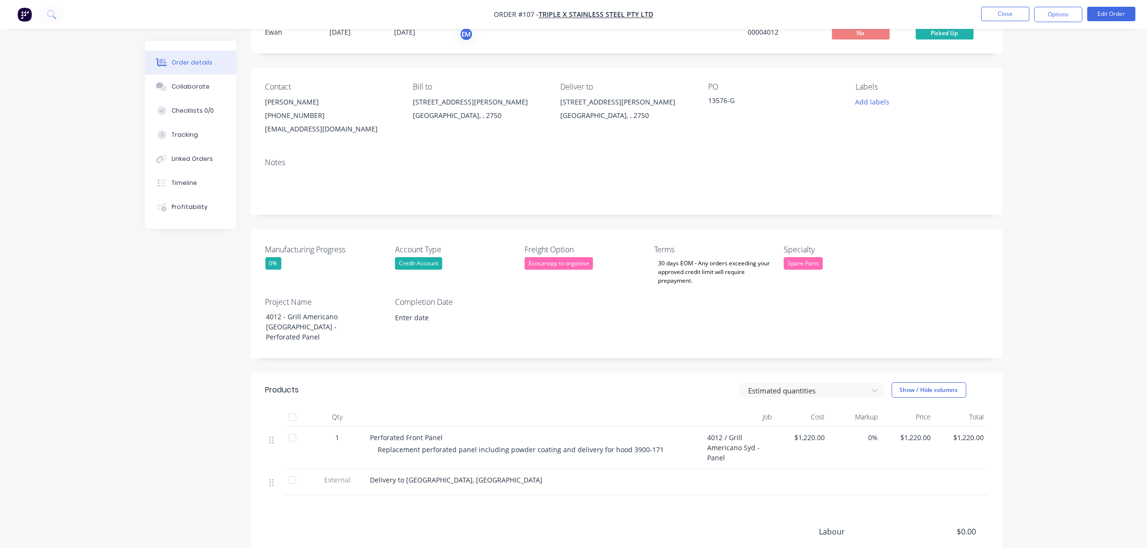
scroll to position [60, 0]
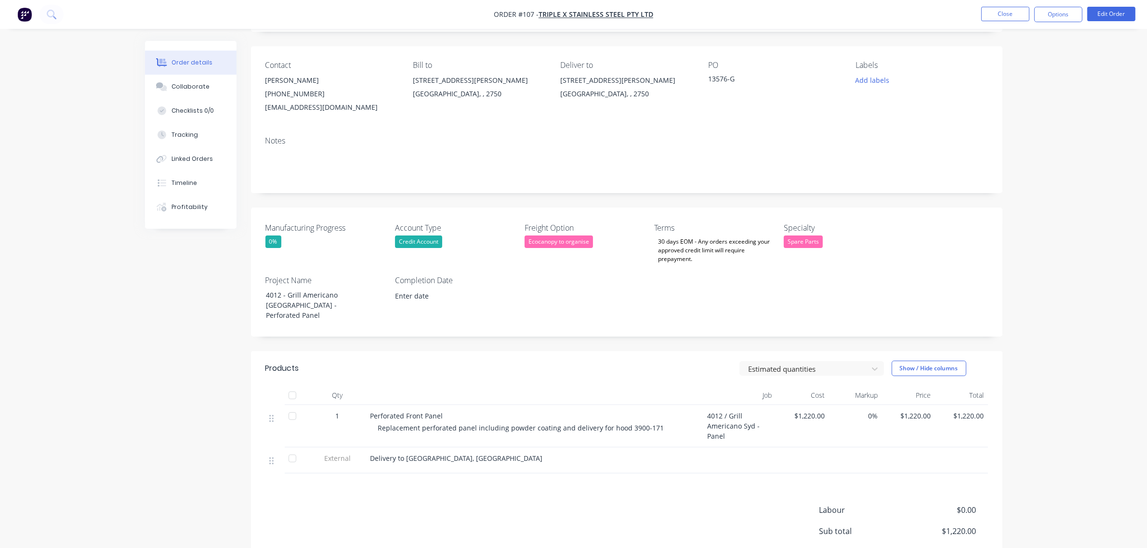
click at [282, 242] on div "0%" at bounding box center [325, 242] width 120 height 13
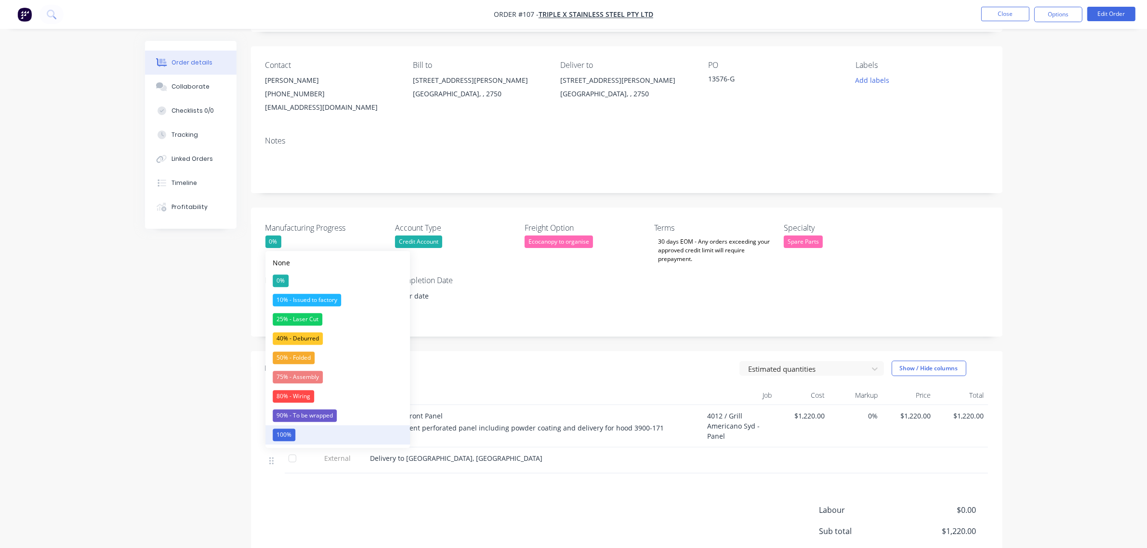
click at [291, 436] on div "100%" at bounding box center [284, 435] width 23 height 13
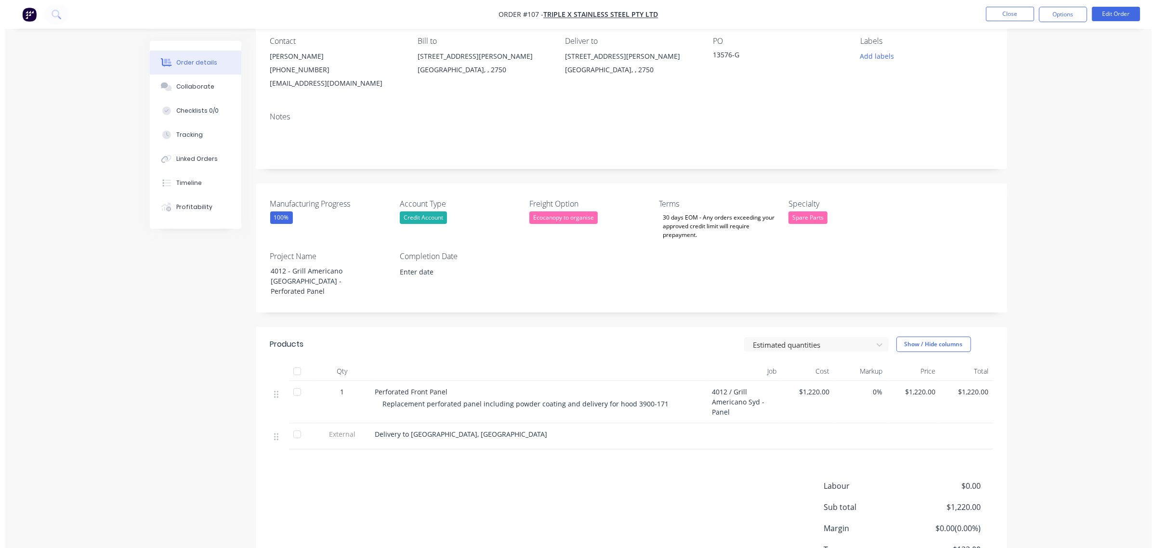
scroll to position [0, 0]
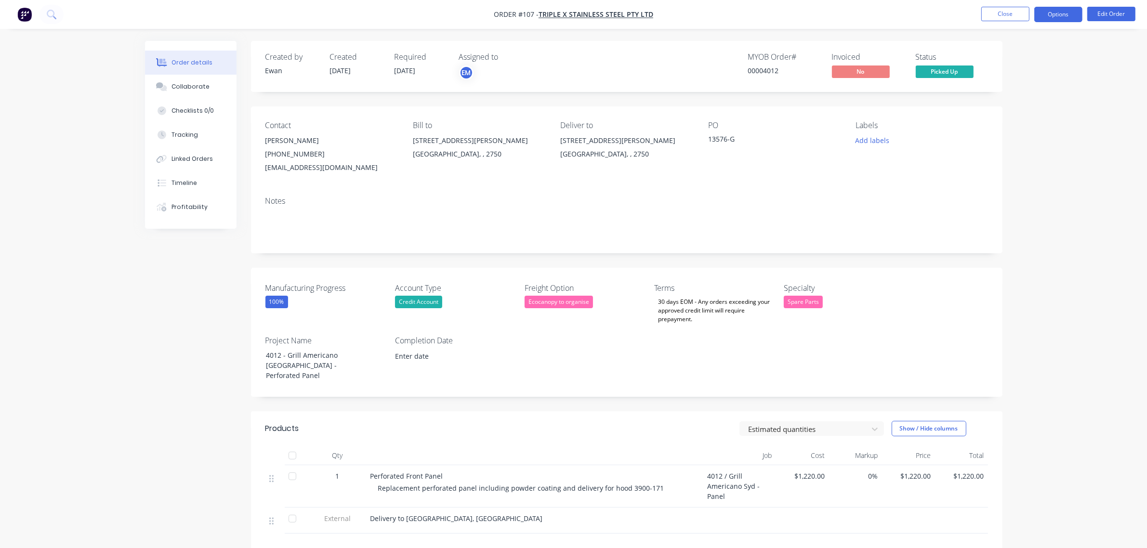
click at [1066, 13] on button "Options" at bounding box center [1058, 14] width 48 height 15
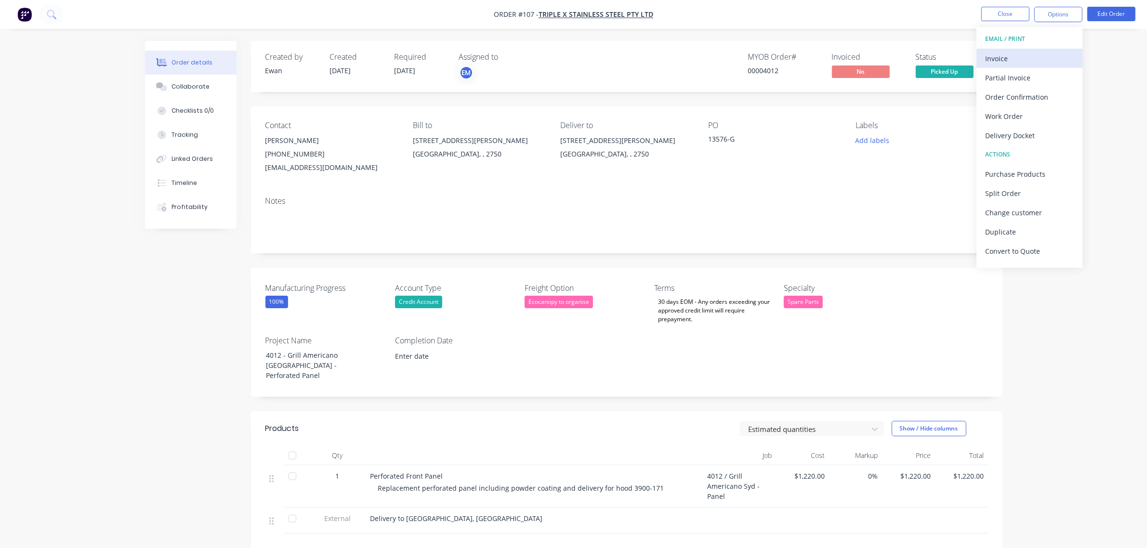
click at [1026, 62] on div "Invoice" at bounding box center [1029, 59] width 89 height 14
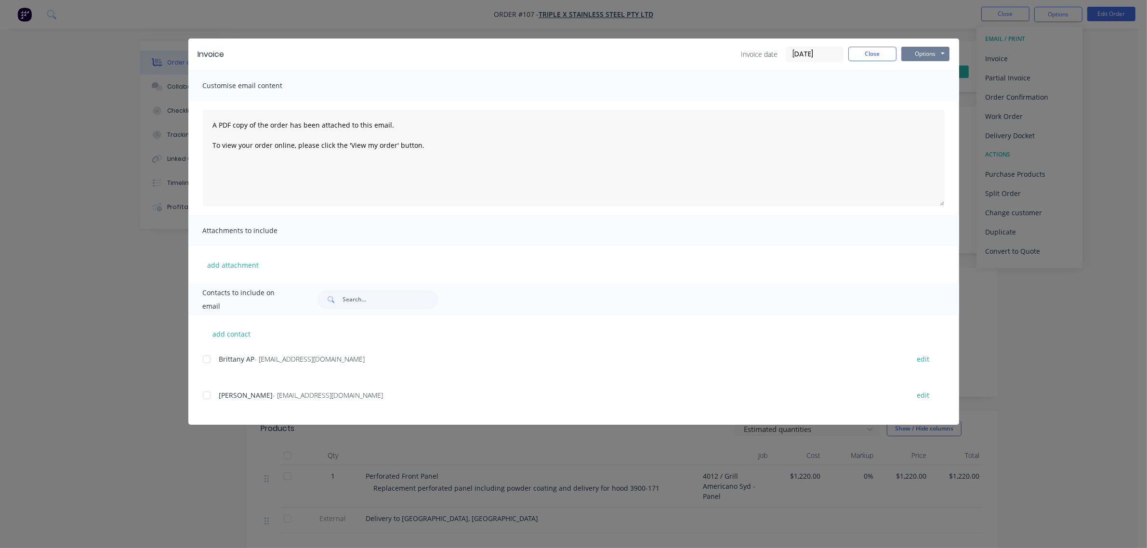
click at [932, 51] on button "Options" at bounding box center [925, 54] width 48 height 14
click at [936, 83] on button "Print" at bounding box center [932, 87] width 62 height 16
drag, startPoint x: 868, startPoint y: 54, endPoint x: 863, endPoint y: 58, distance: 6.6
click at [868, 54] on button "Close" at bounding box center [872, 54] width 48 height 14
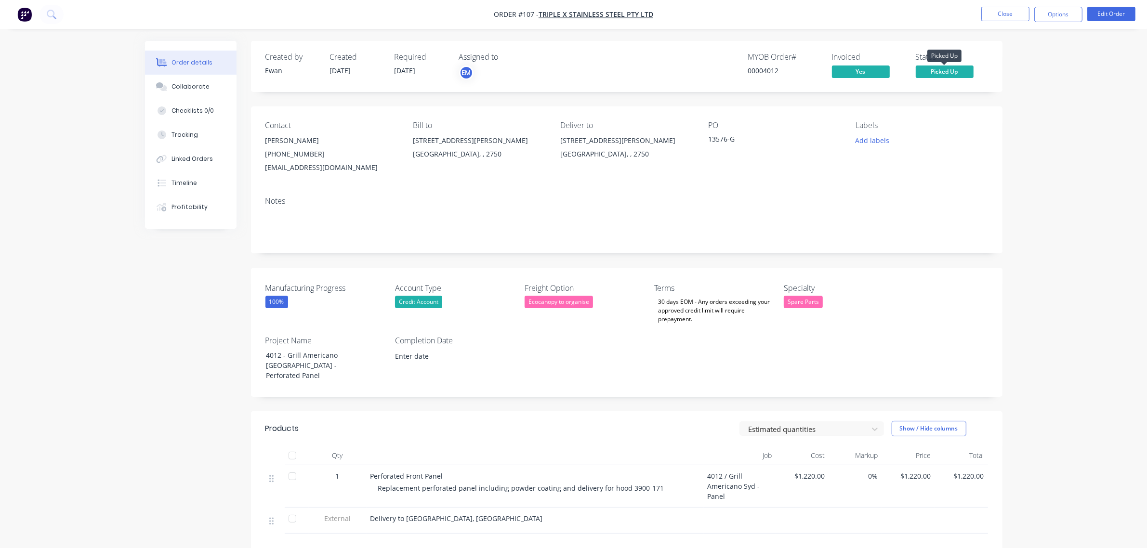
click at [928, 66] on span "Picked Up" at bounding box center [945, 72] width 58 height 12
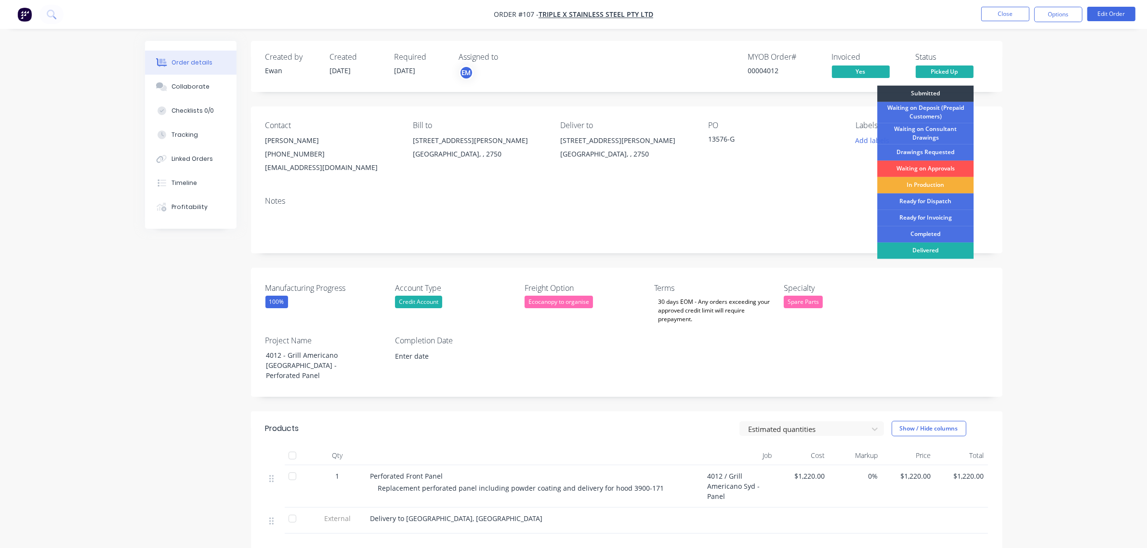
click at [925, 244] on div "Delivered" at bounding box center [925, 251] width 96 height 16
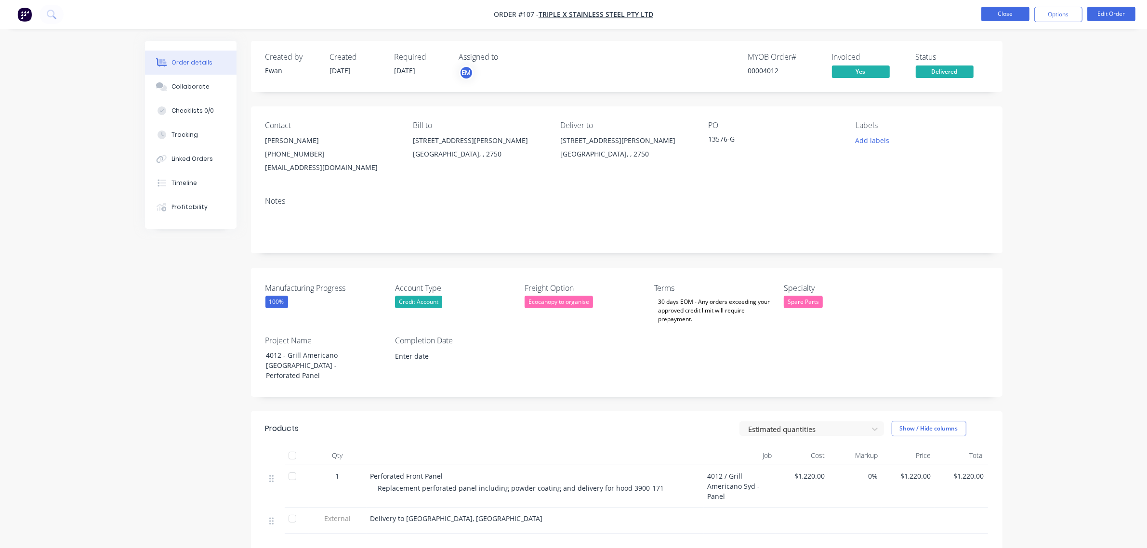
click at [1008, 15] on button "Close" at bounding box center [1005, 14] width 48 height 14
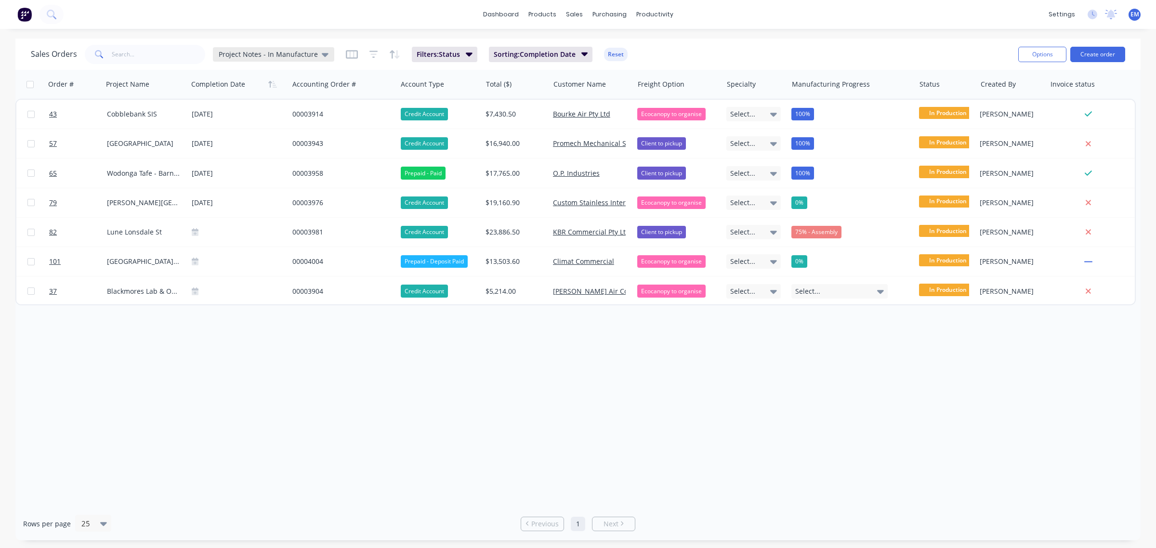
click at [259, 55] on span "Project Notes - In Manufacture" at bounding box center [268, 54] width 99 height 10
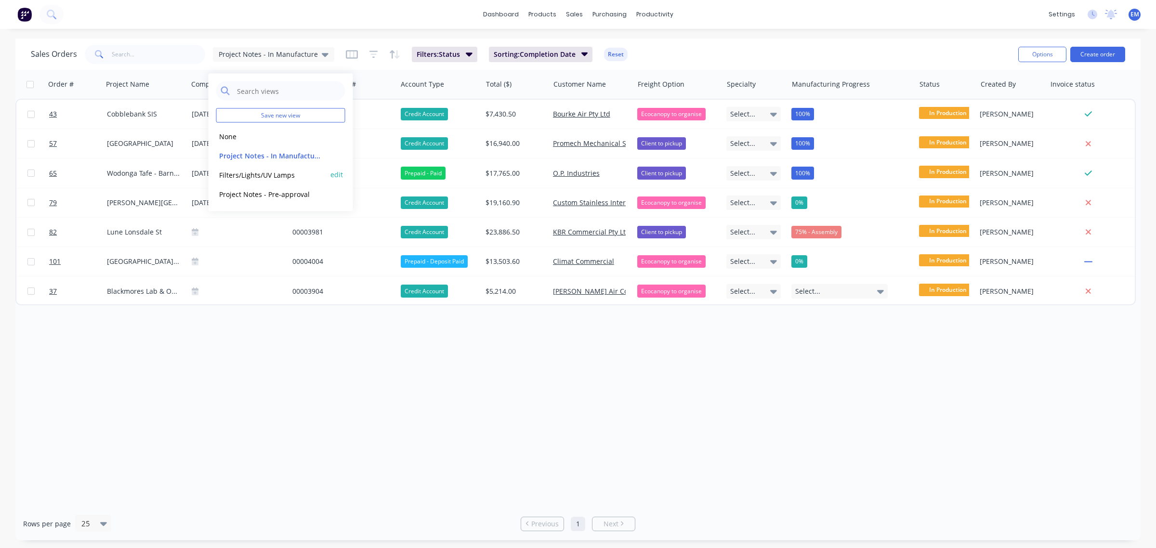
click at [263, 168] on div "Filters/Lights/UV Lamps edit" at bounding box center [280, 174] width 129 height 19
click at [256, 174] on button "Filters/Lights/UV Lamps" at bounding box center [271, 174] width 110 height 11
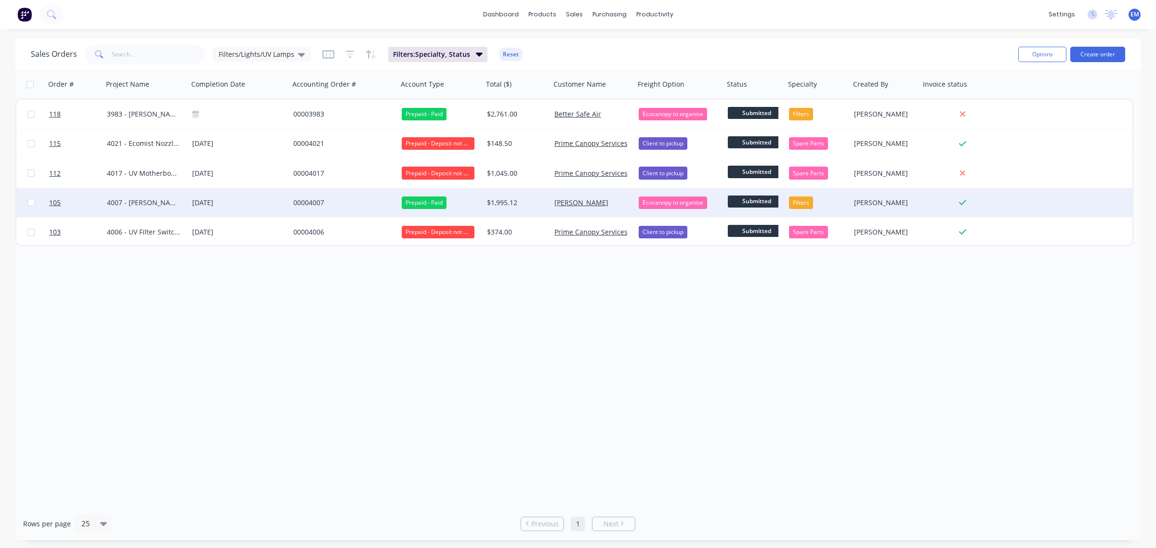
click at [761, 203] on span "Submitted" at bounding box center [757, 202] width 58 height 12
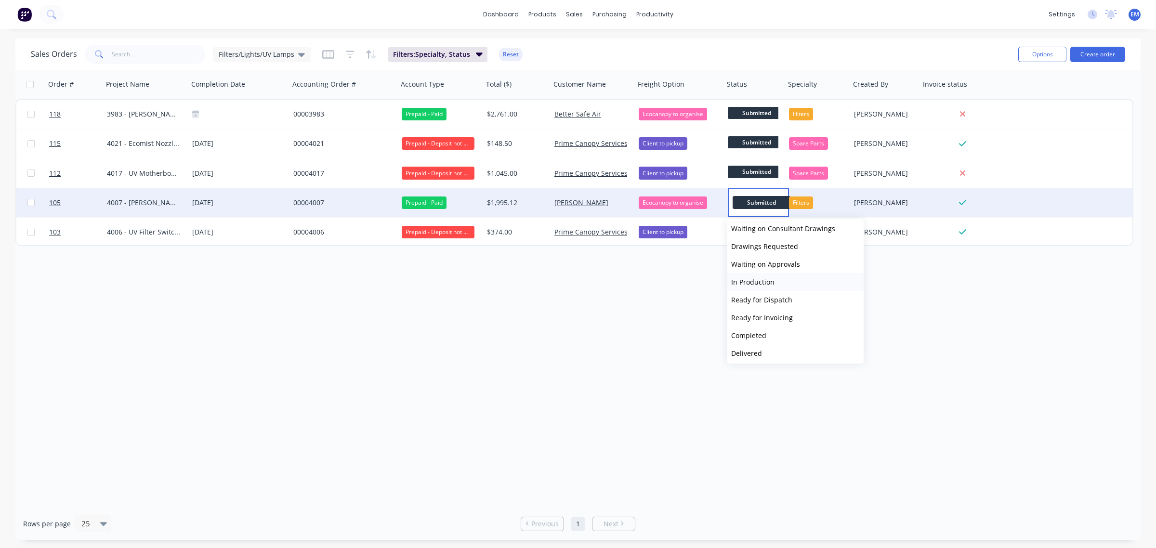
scroll to position [59, 0]
click at [773, 335] on button "Delivered" at bounding box center [795, 334] width 136 height 18
